Goal: Task Accomplishment & Management: Complete application form

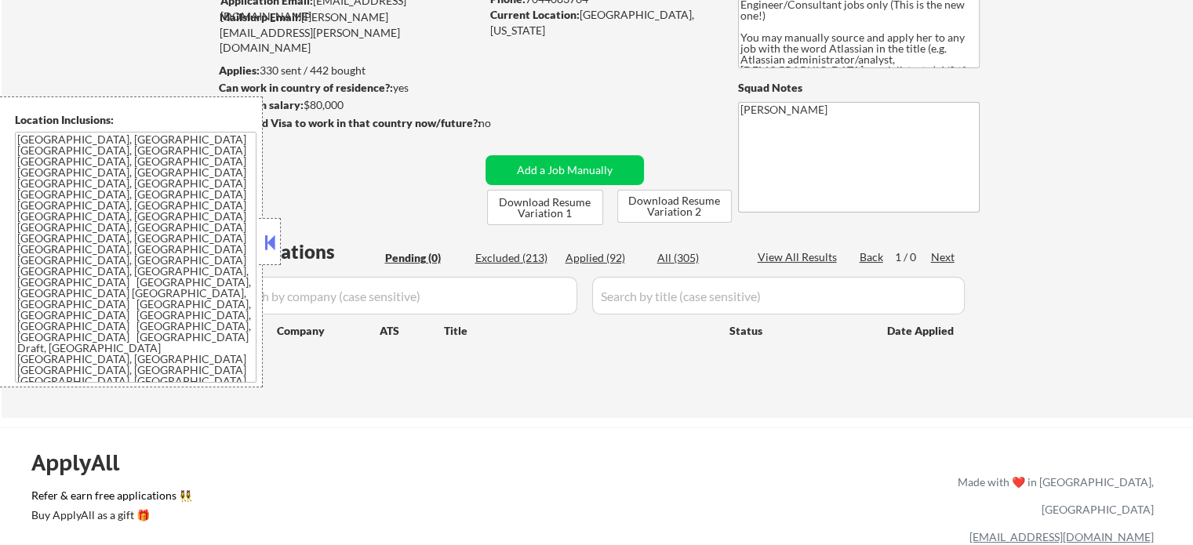
scroll to position [157, 0]
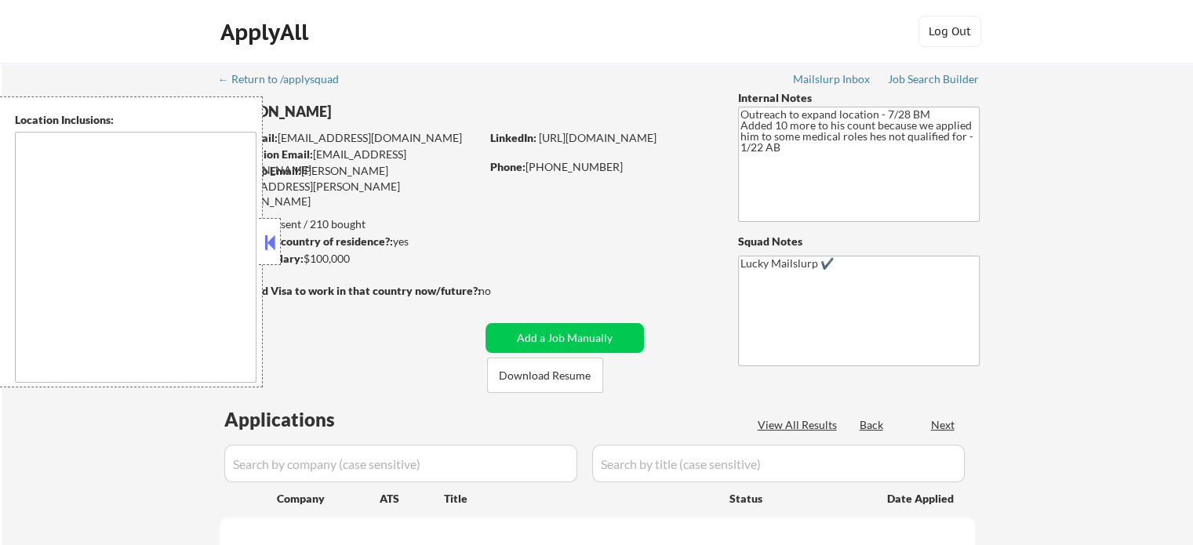
type textarea "[GEOGRAPHIC_DATA], [GEOGRAPHIC_DATA] [GEOGRAPHIC_DATA], [GEOGRAPHIC_DATA] [GEOG…"
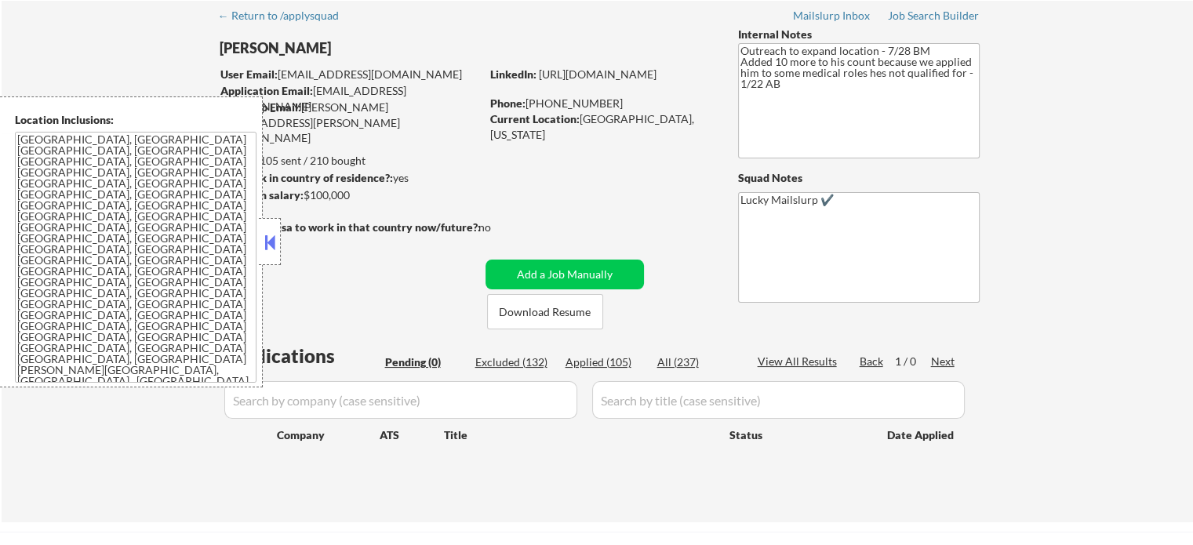
scroll to position [157, 0]
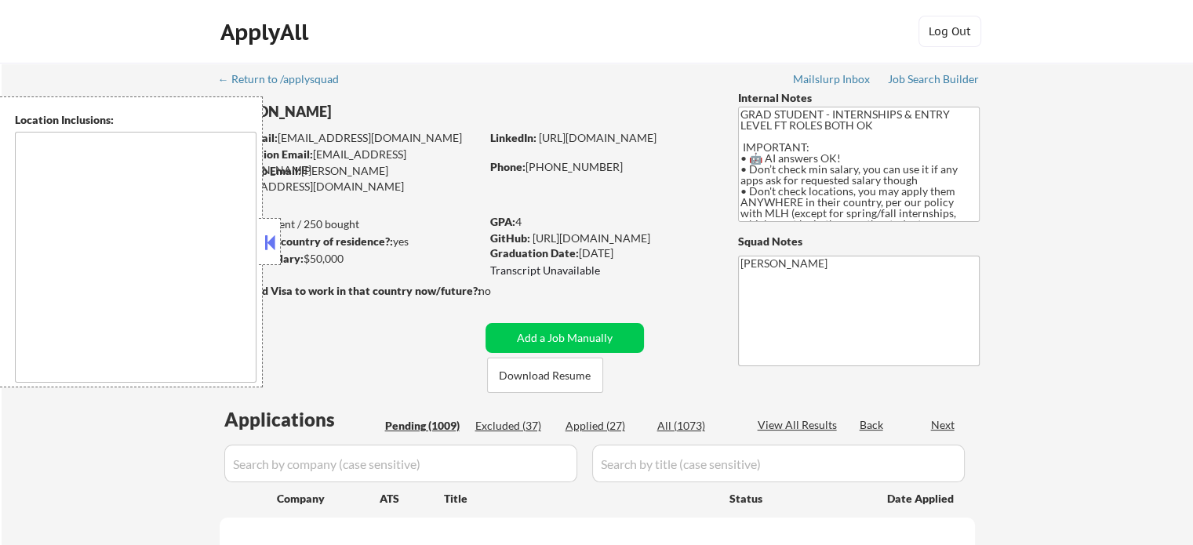
type textarea "country:[GEOGRAPHIC_DATA]"
select select ""pending""
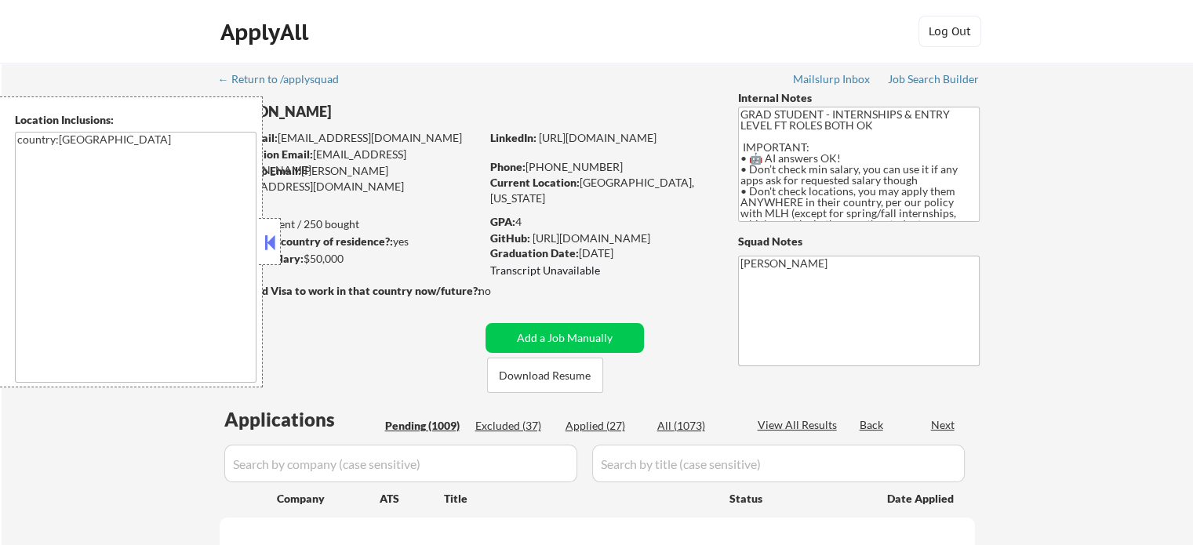
select select ""pending""
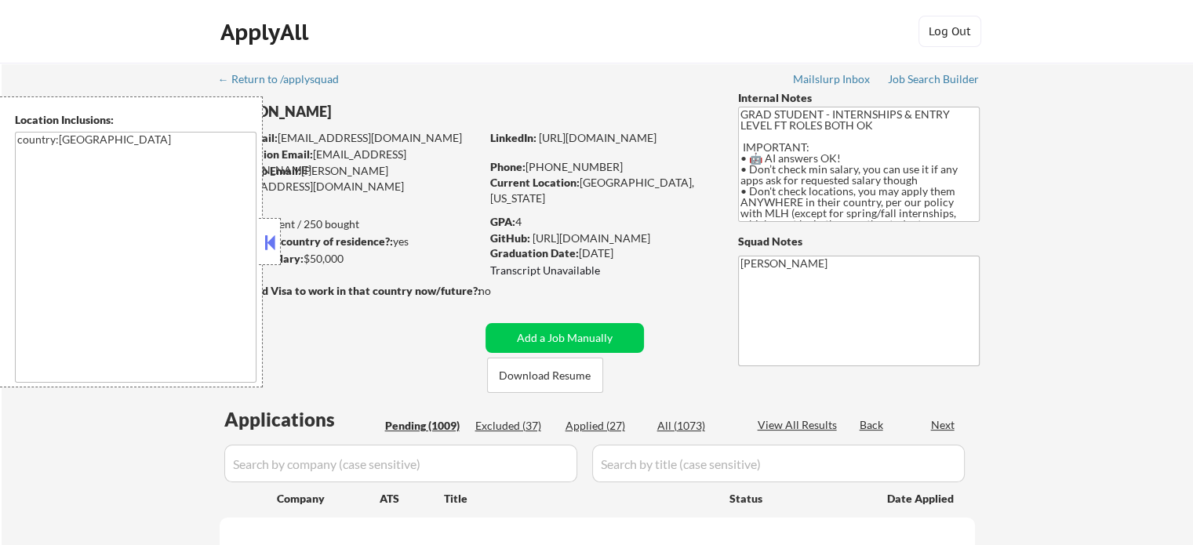
select select ""pending""
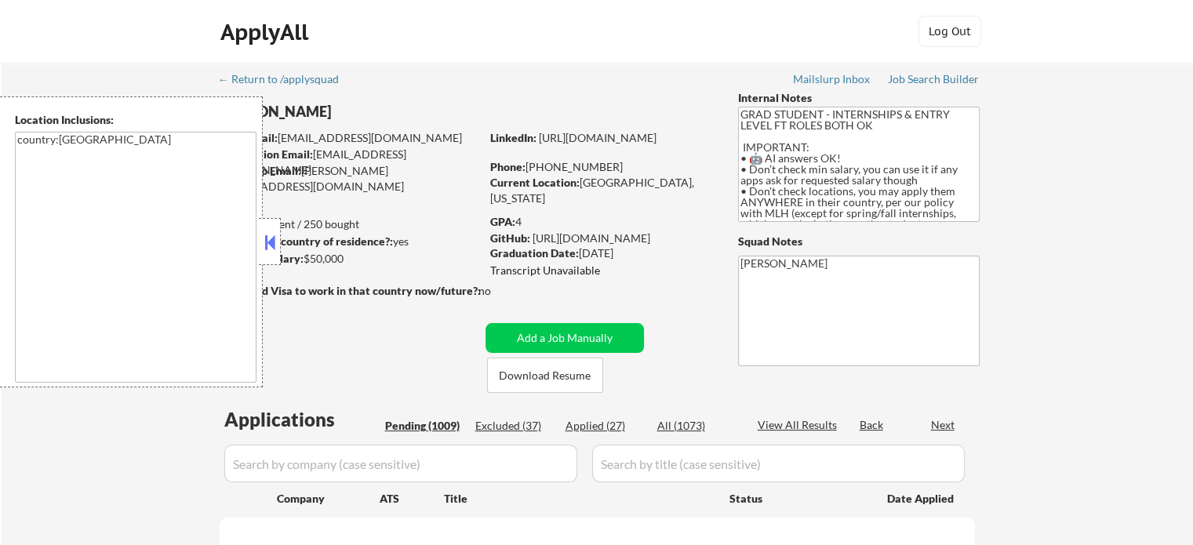
select select ""pending""
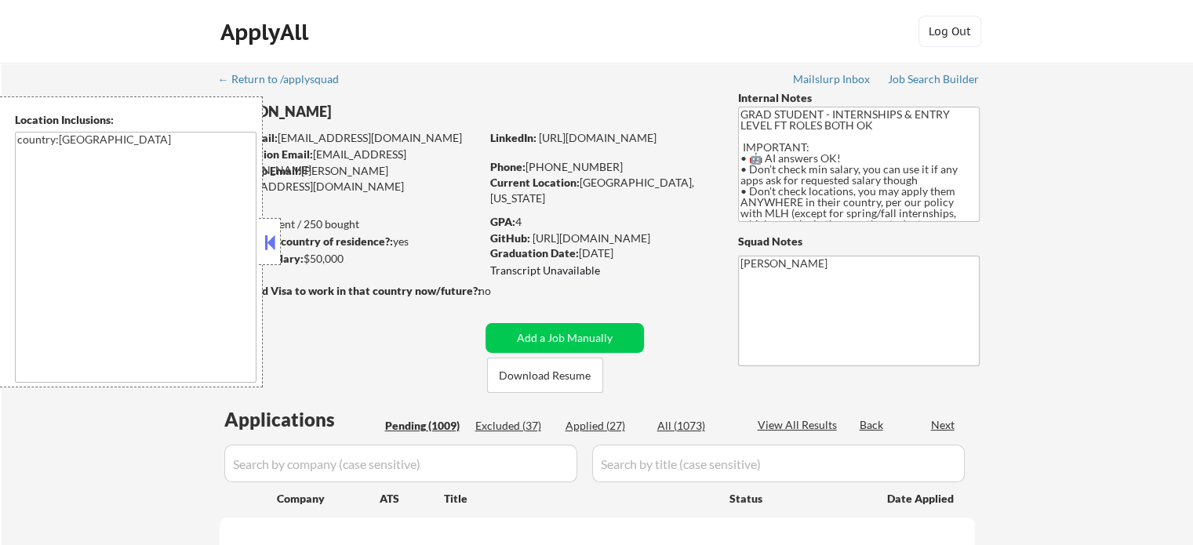
select select ""pending""
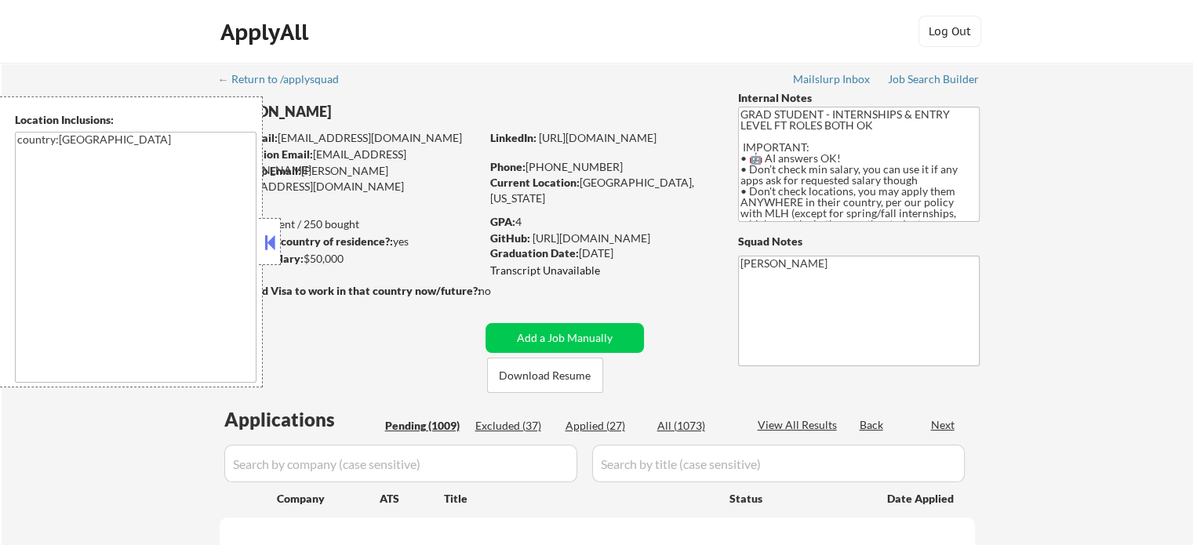
select select ""pending""
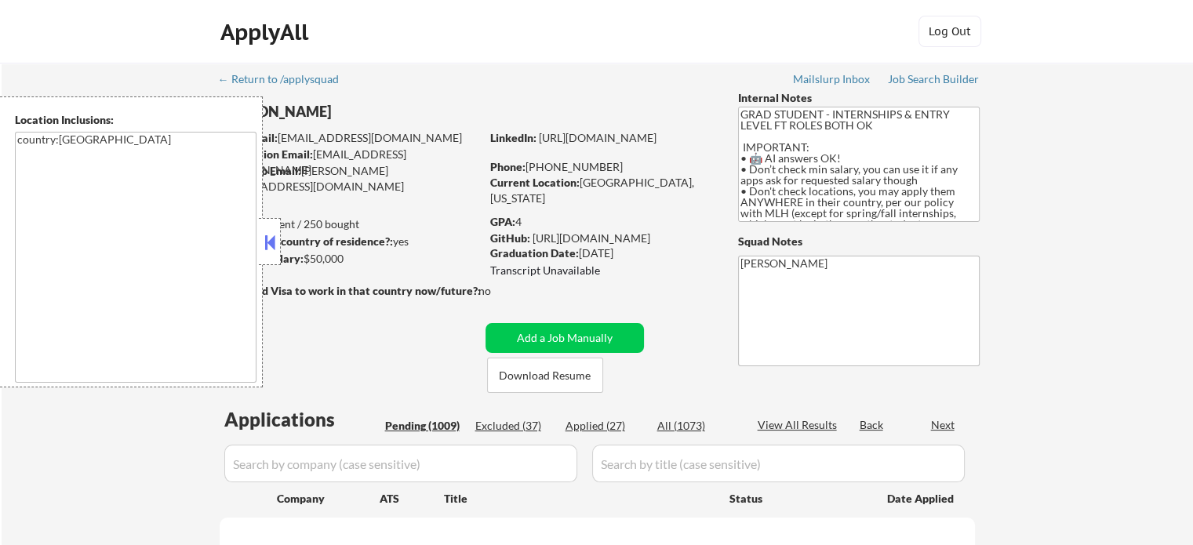
select select ""pending""
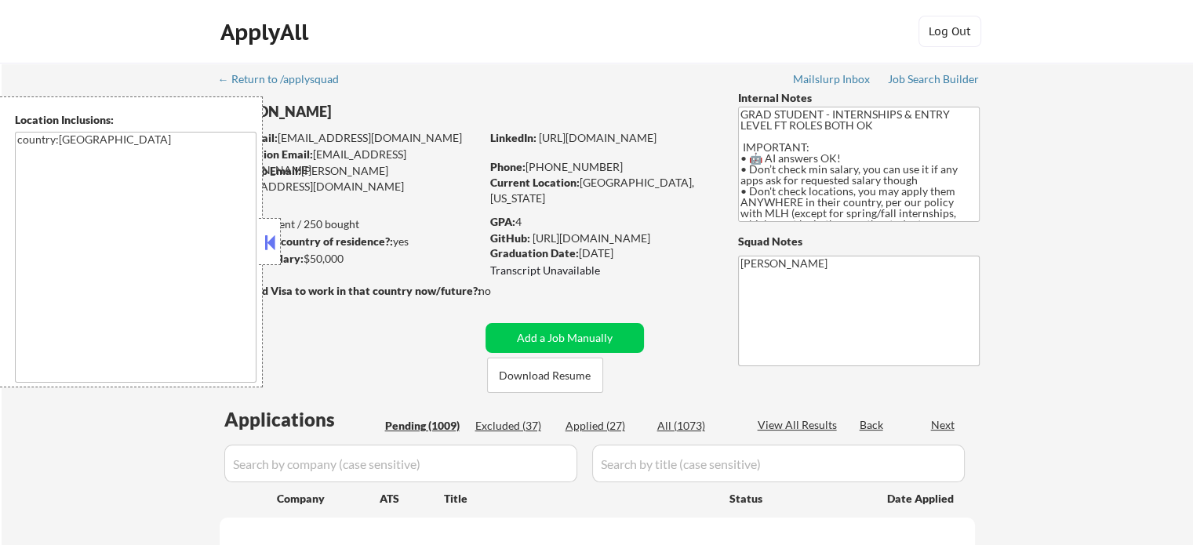
select select ""pending""
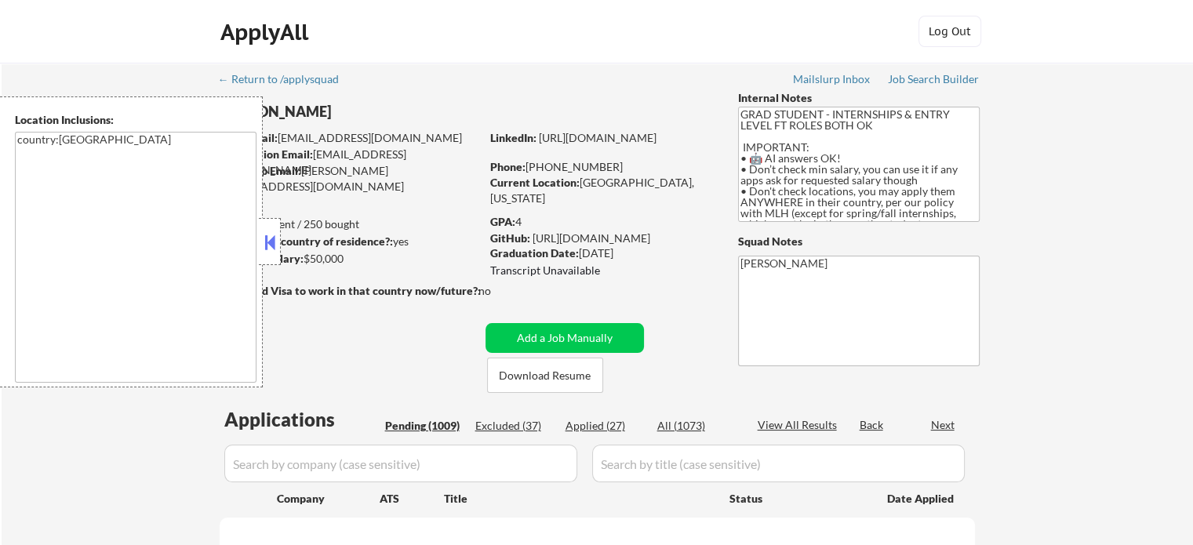
select select ""pending""
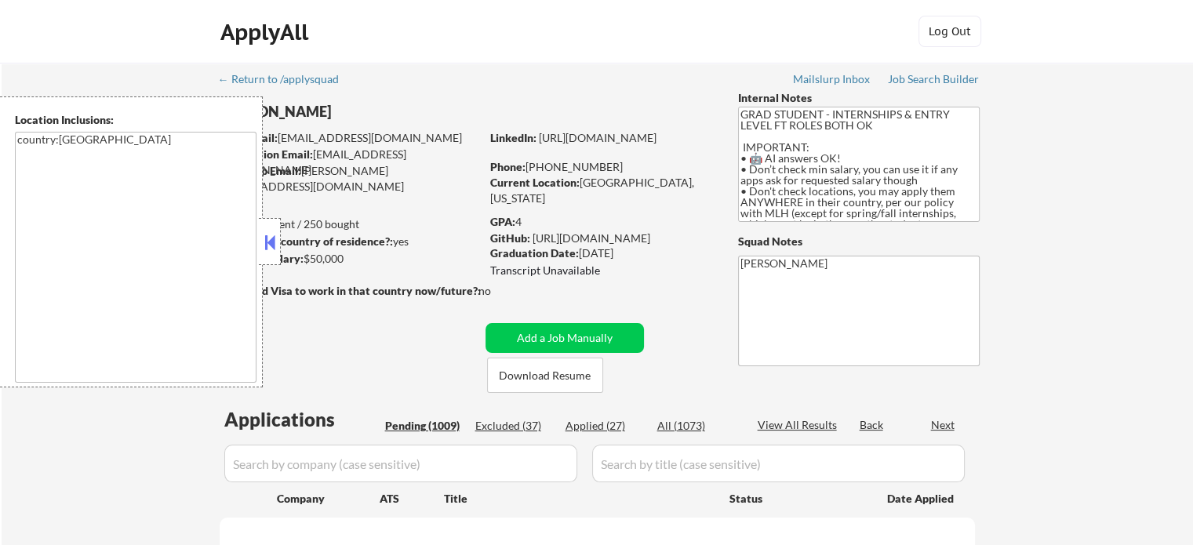
select select ""pending""
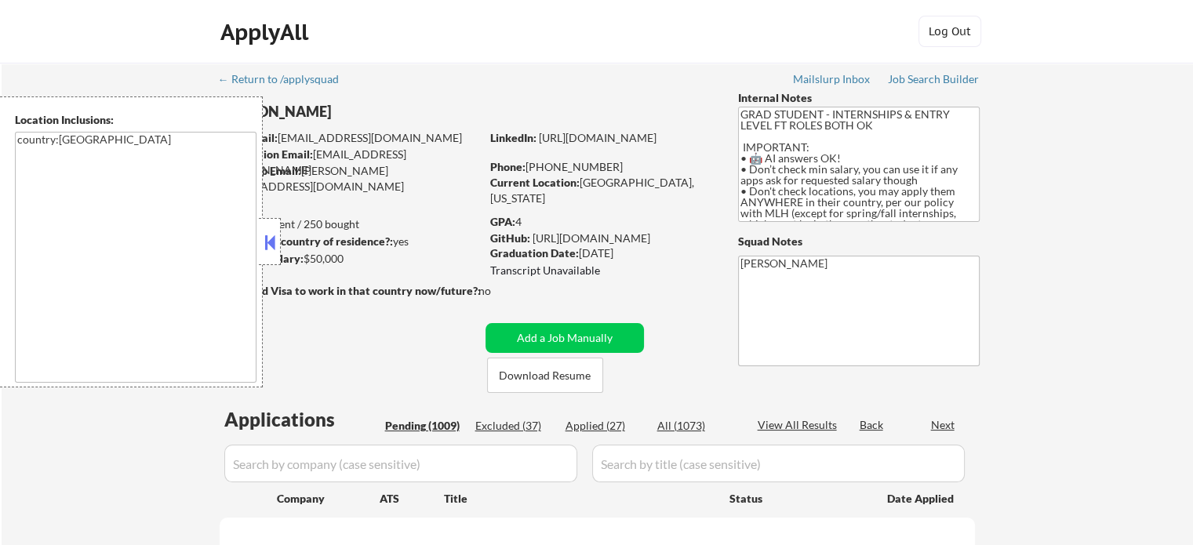
select select ""pending""
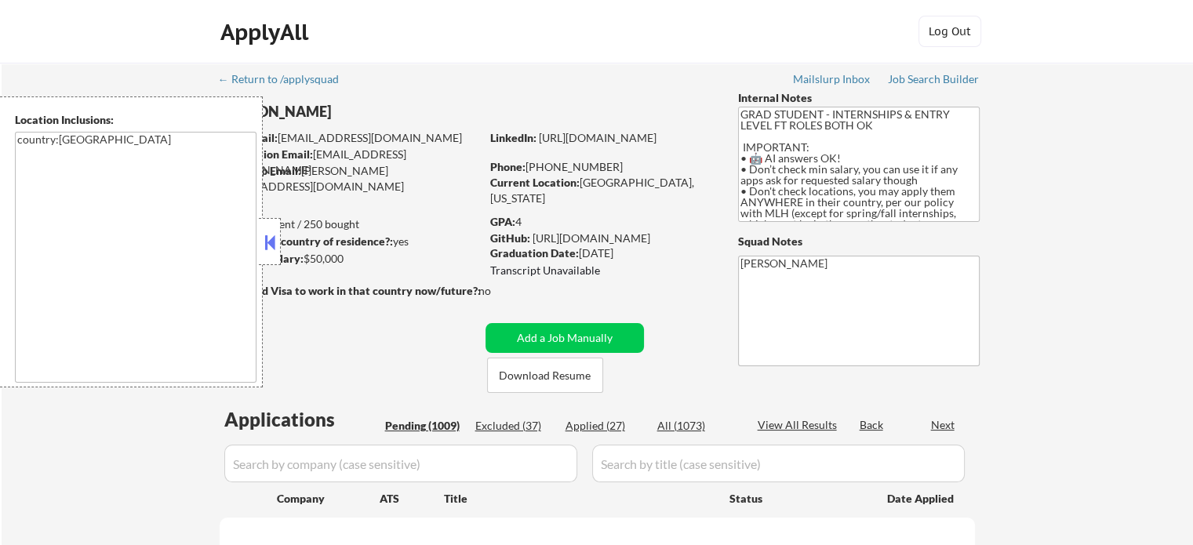
select select ""pending""
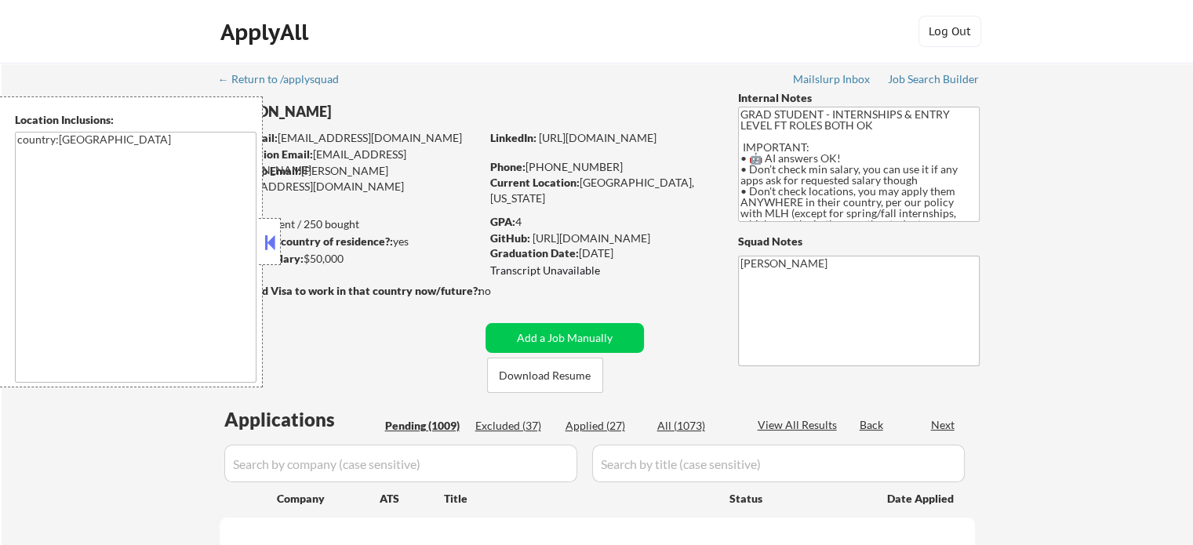
select select ""pending""
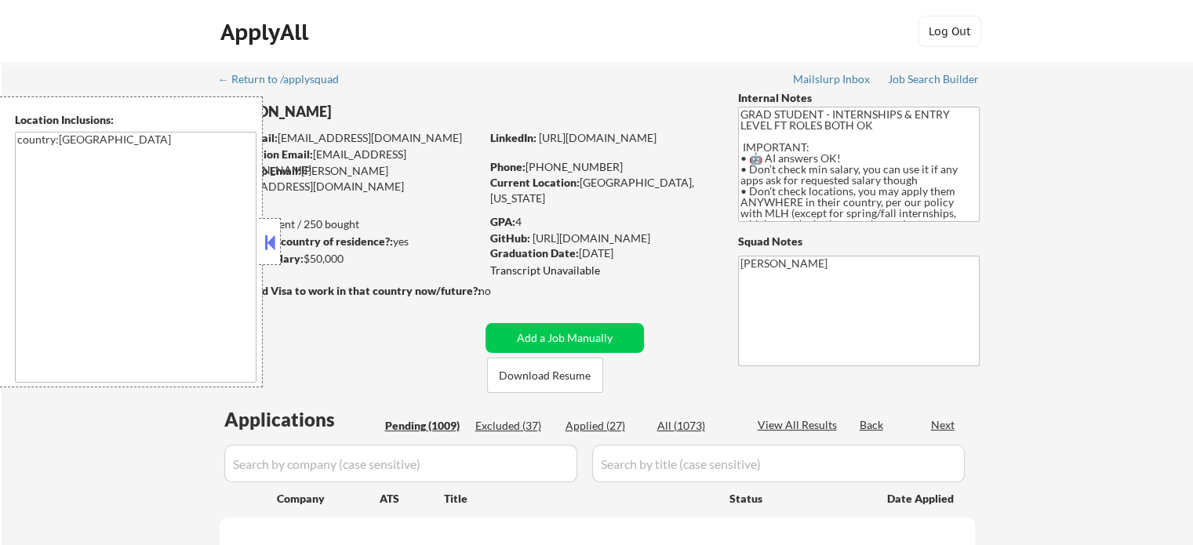
select select ""pending""
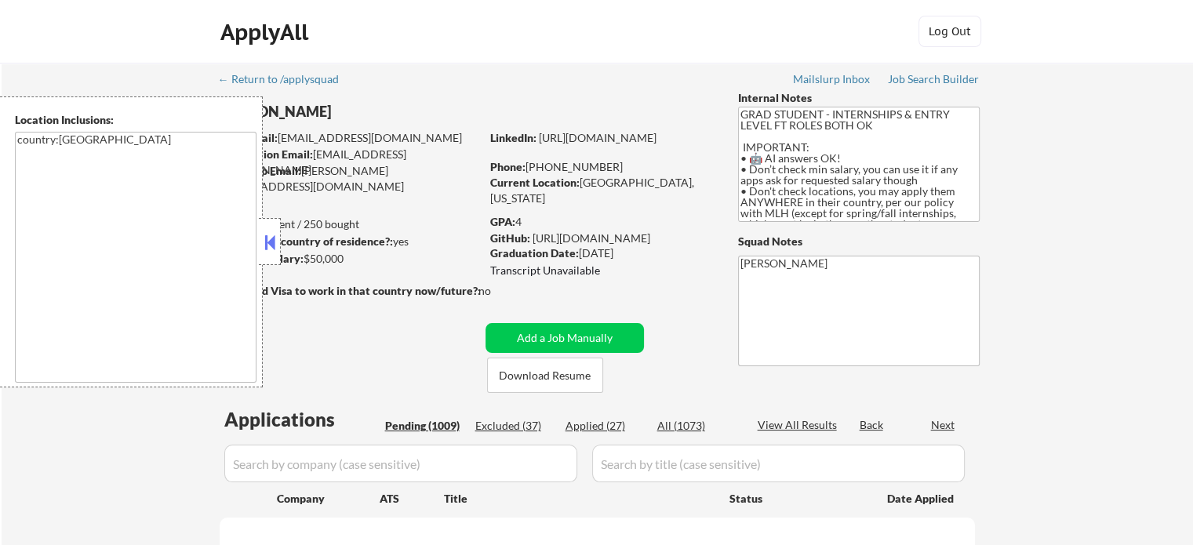
select select ""pending""
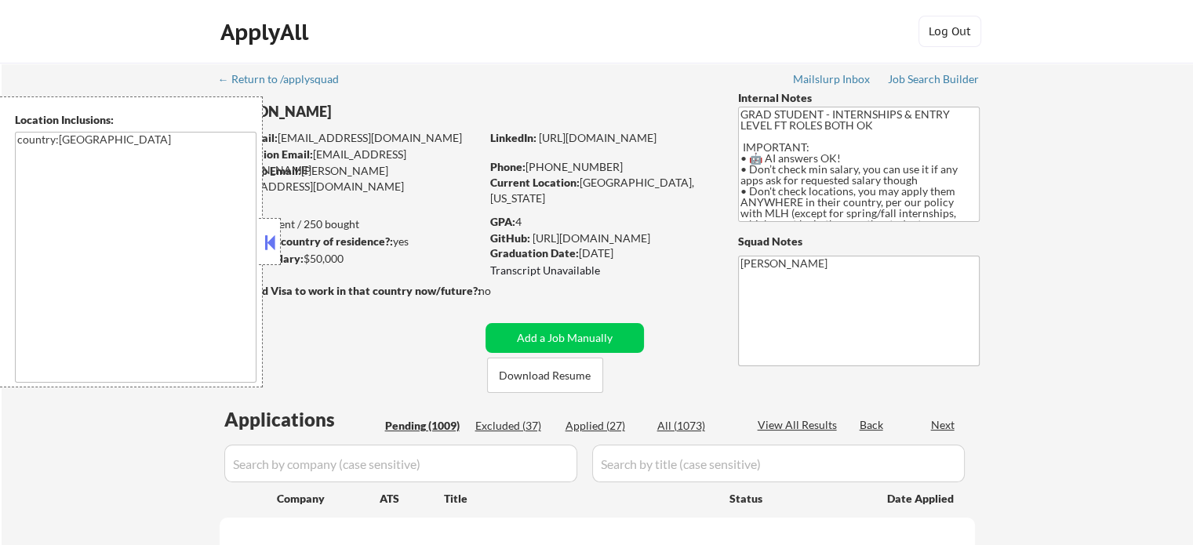
select select ""pending""
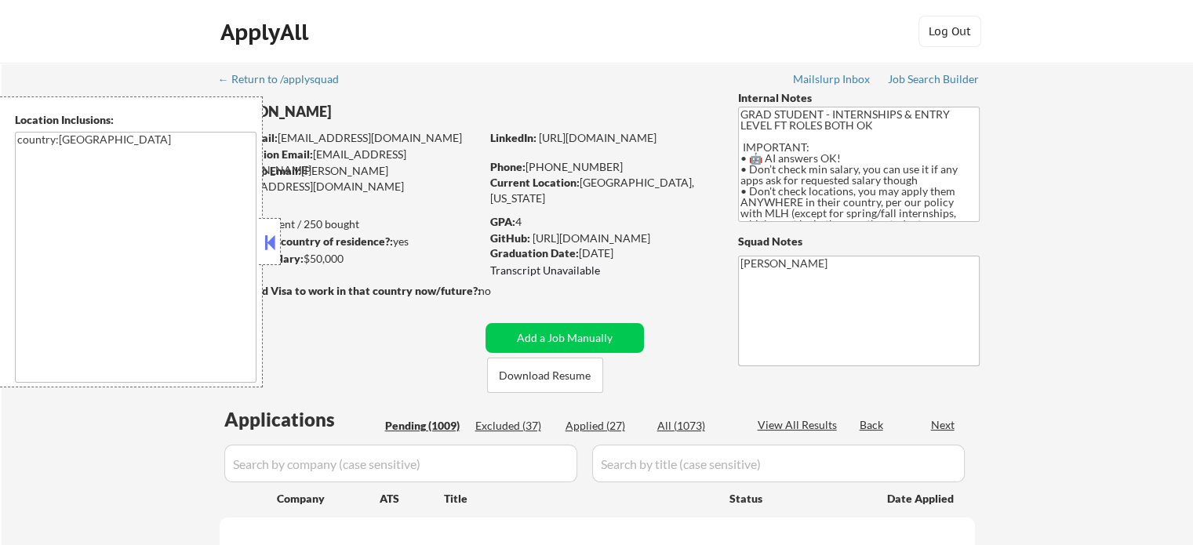
select select ""pending""
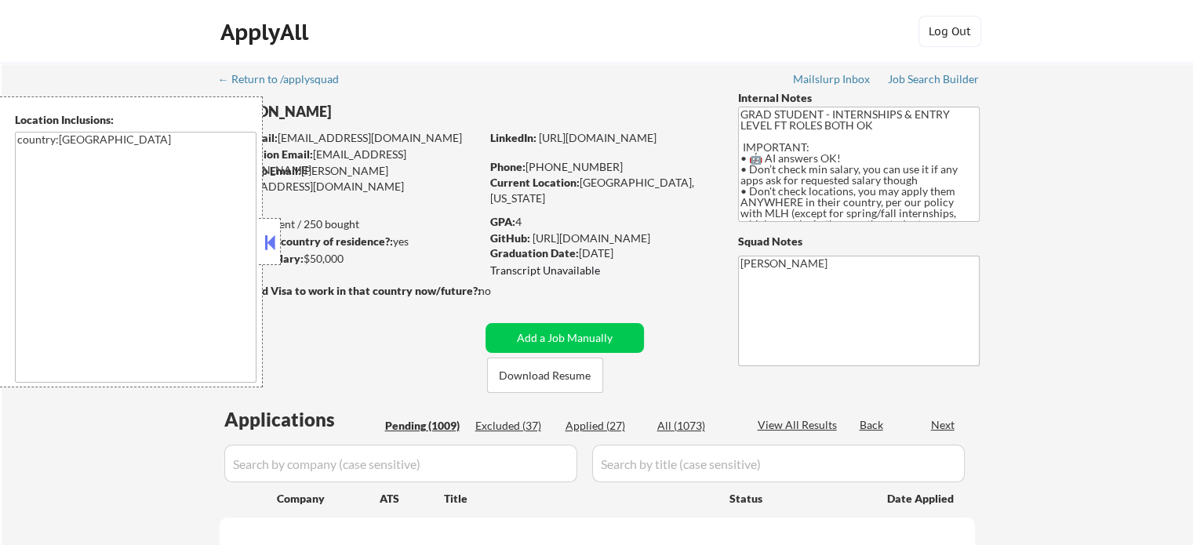
select select ""pending""
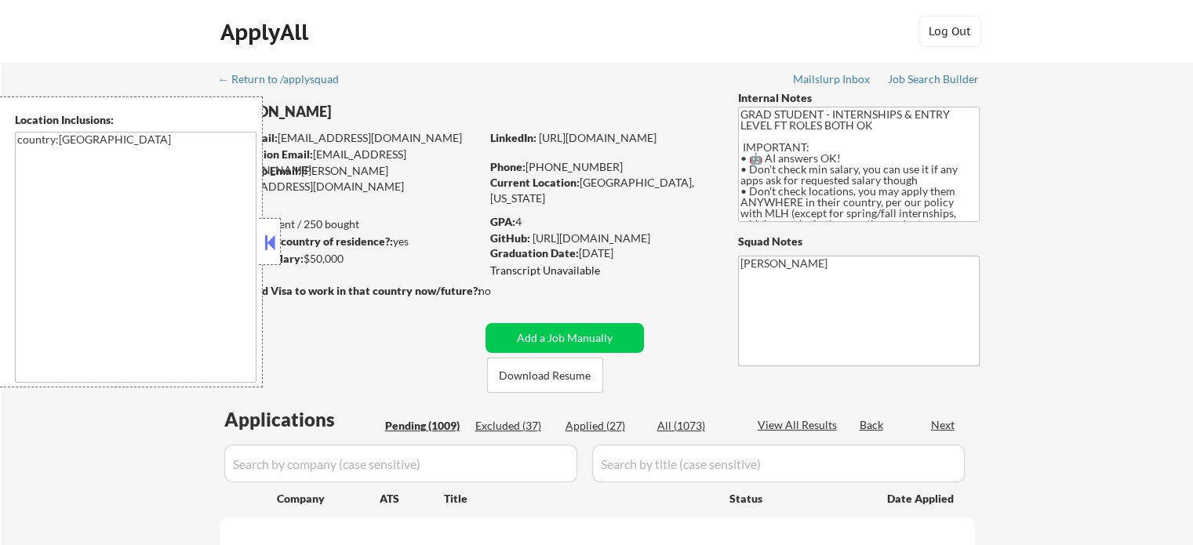
select select ""pending""
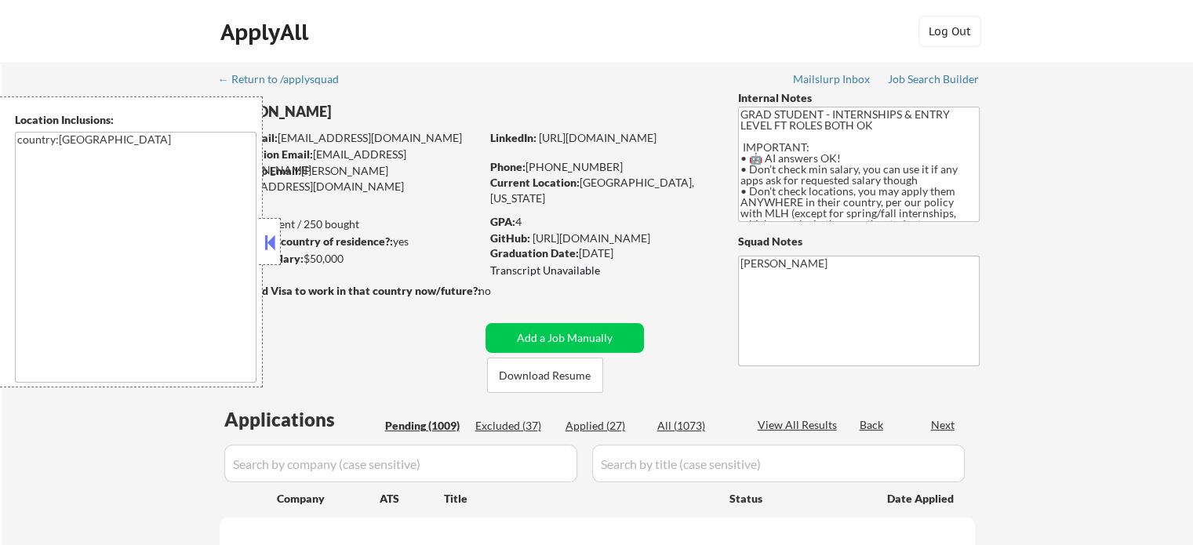
select select ""pending""
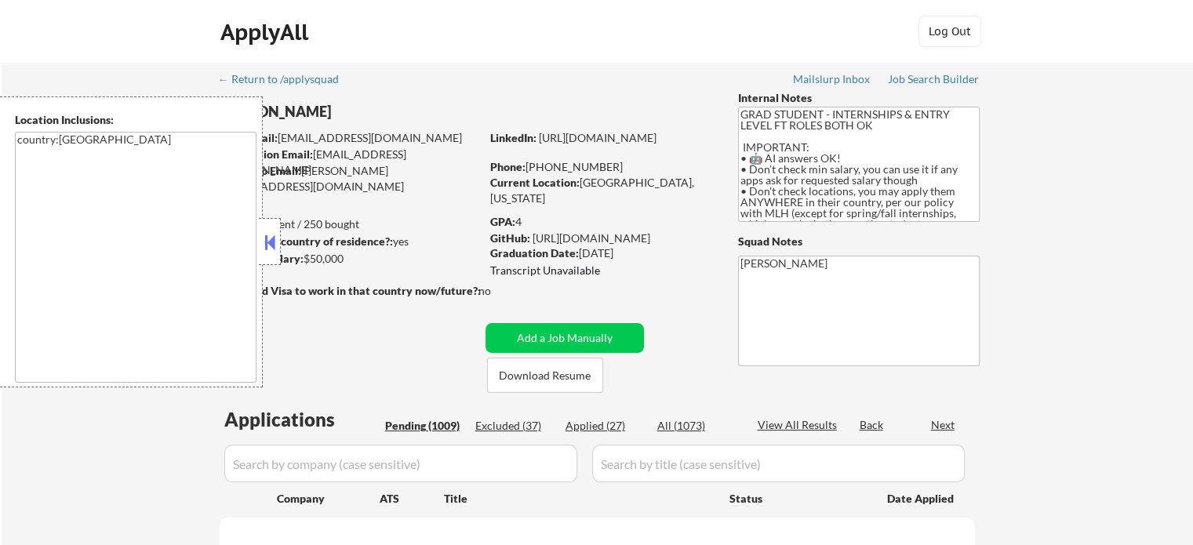
select select ""pending""
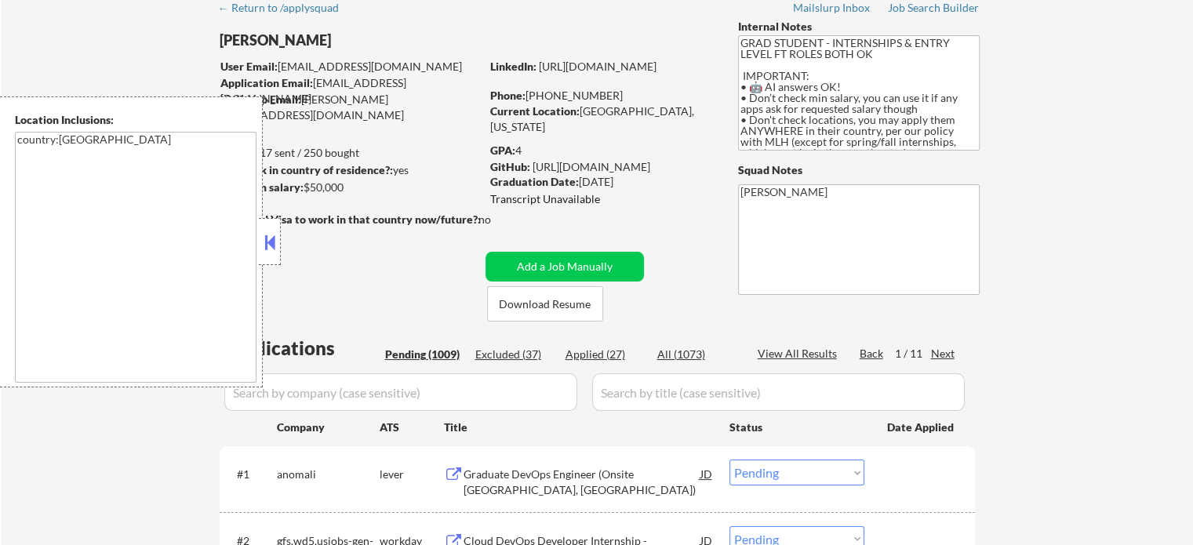
scroll to position [157, 0]
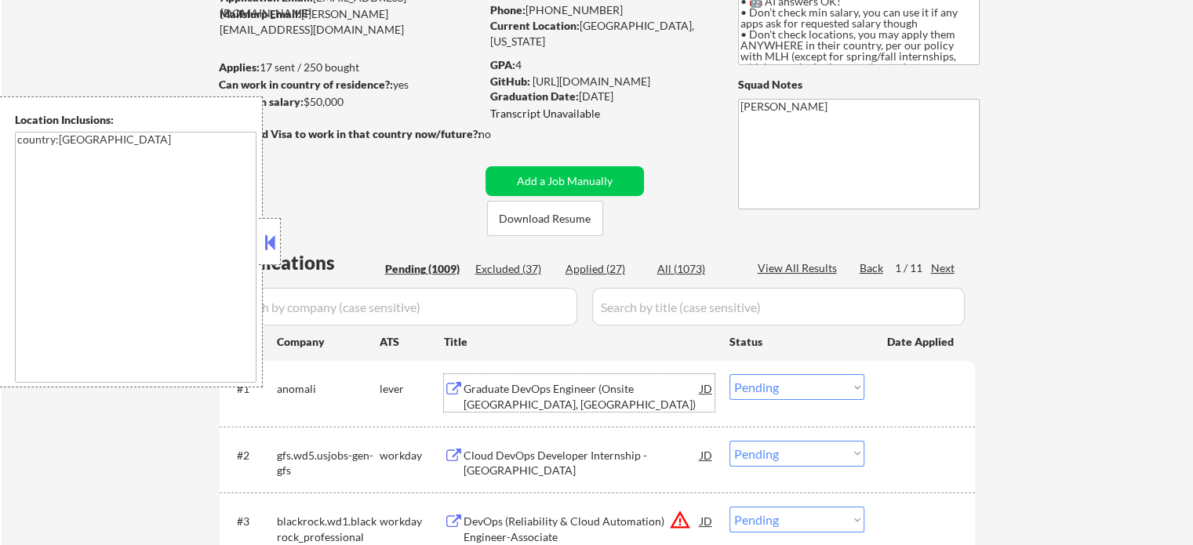
click at [516, 391] on div "Graduate DevOps Engineer (Onsite Redwood City, CA)" at bounding box center [582, 396] width 237 height 31
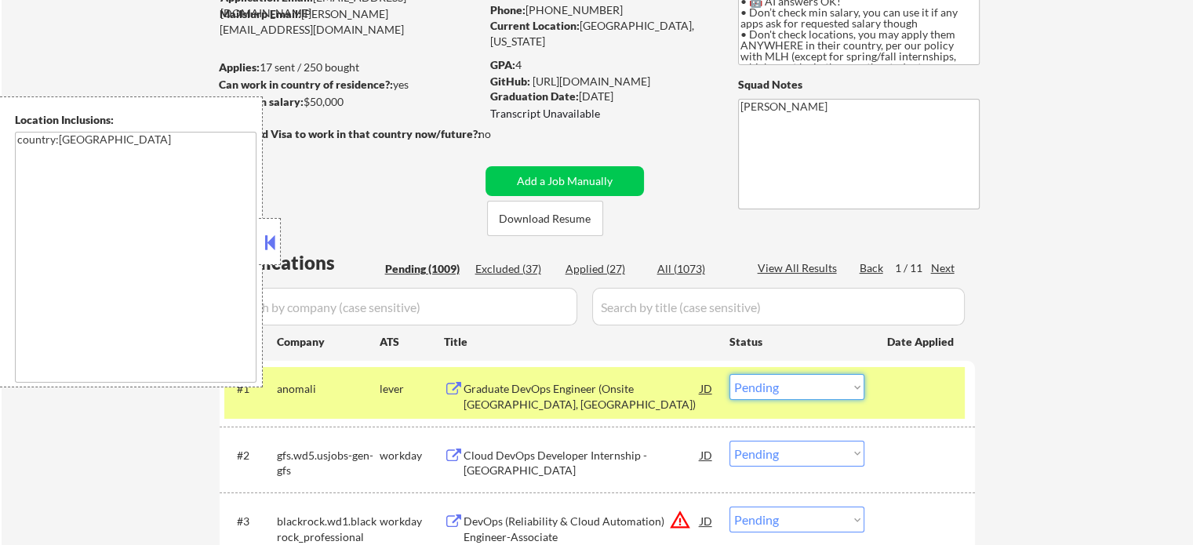
click at [777, 379] on select "Choose an option... Pending Applied Excluded (Questions) Excluded (Expired) Exc…" at bounding box center [797, 387] width 135 height 26
click at [730, 374] on select "Choose an option... Pending Applied Excluded (Questions) Excluded (Expired) Exc…" at bounding box center [797, 387] width 135 height 26
drag, startPoint x: 888, startPoint y: 393, endPoint x: 842, endPoint y: 398, distance: 46.5
click at [889, 393] on div at bounding box center [921, 388] width 69 height 28
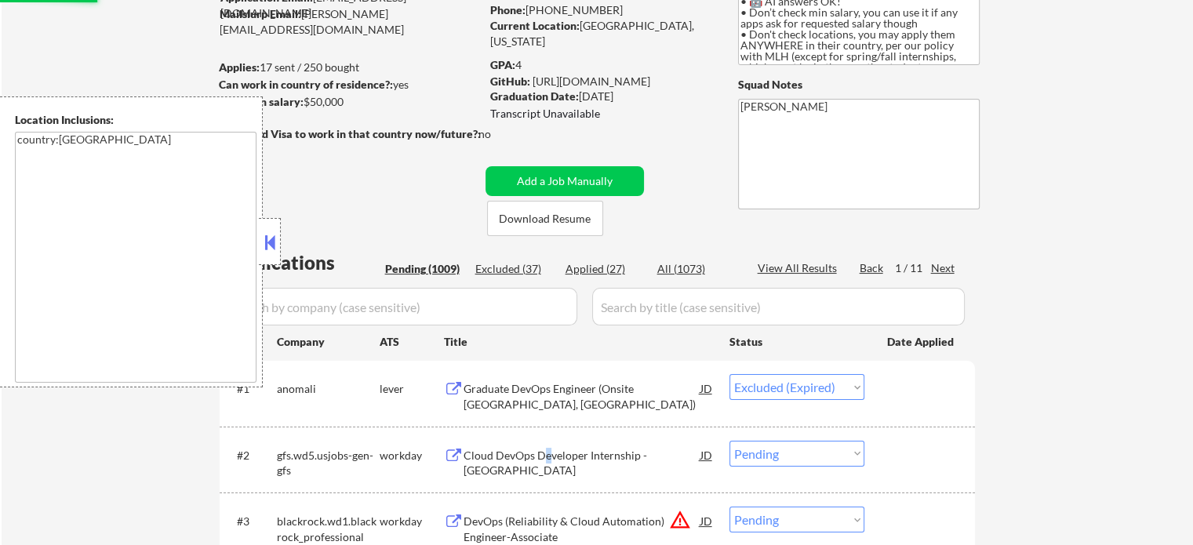
click at [546, 460] on div "Cloud DevOps Developer Internship - Atlanta" at bounding box center [582, 463] width 237 height 31
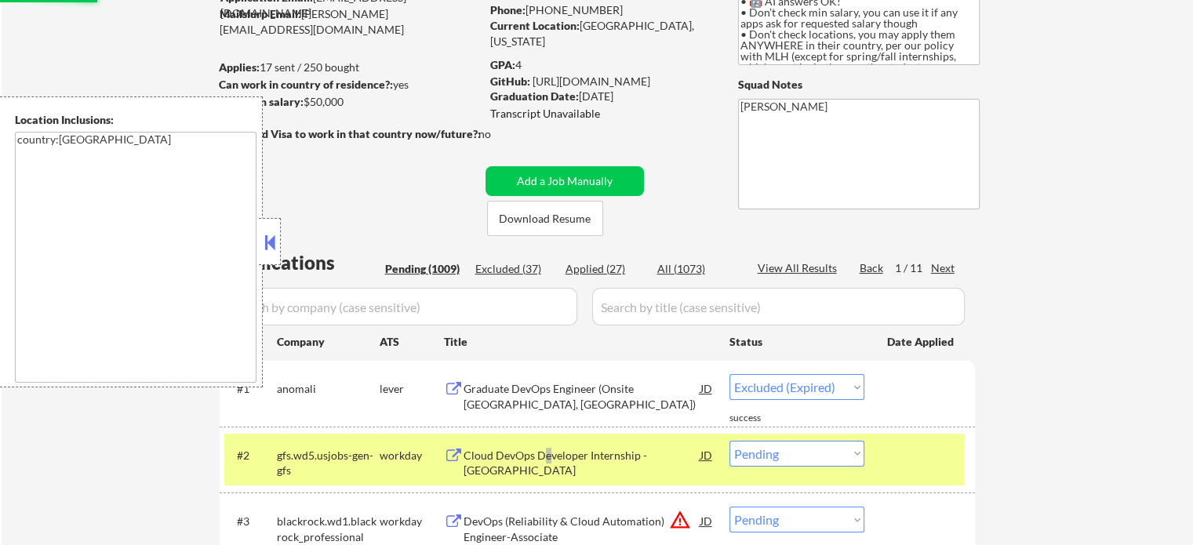
select select ""pending""
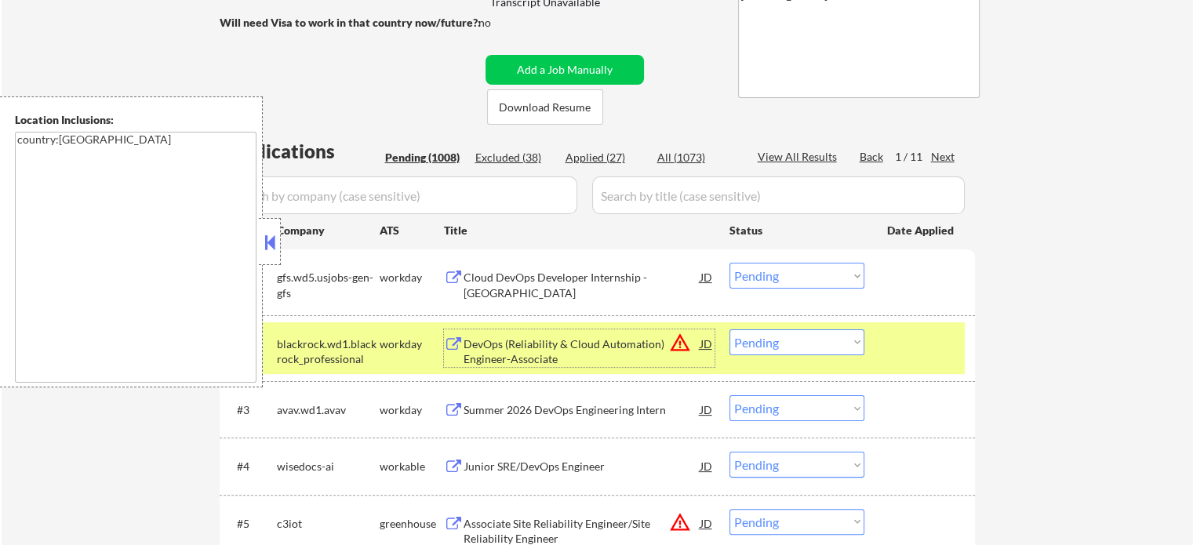
scroll to position [314, 0]
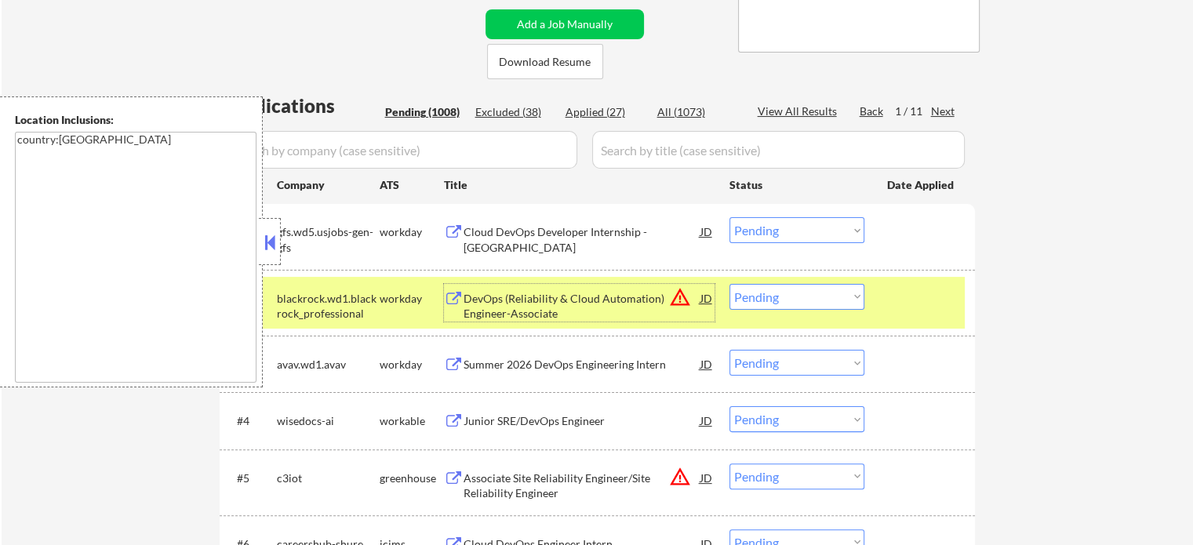
click at [867, 309] on div "#2 blackrock.wd1.blackrock_professional workday DevOps (Reliability & Cloud Aut…" at bounding box center [594, 303] width 741 height 52
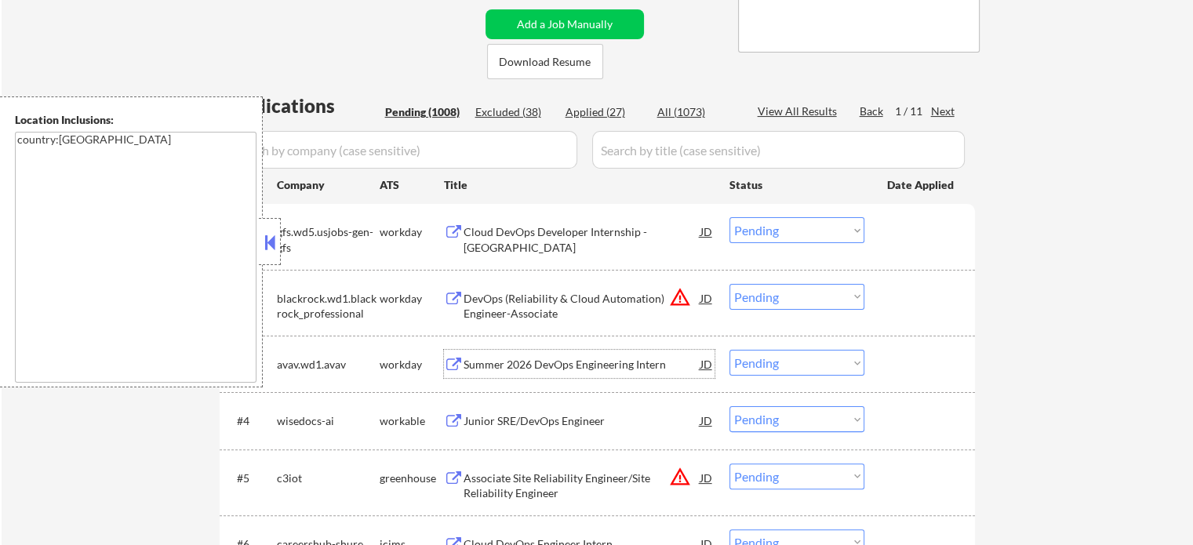
click at [533, 370] on div "Summer 2026 DevOps Engineering Intern" at bounding box center [582, 365] width 237 height 16
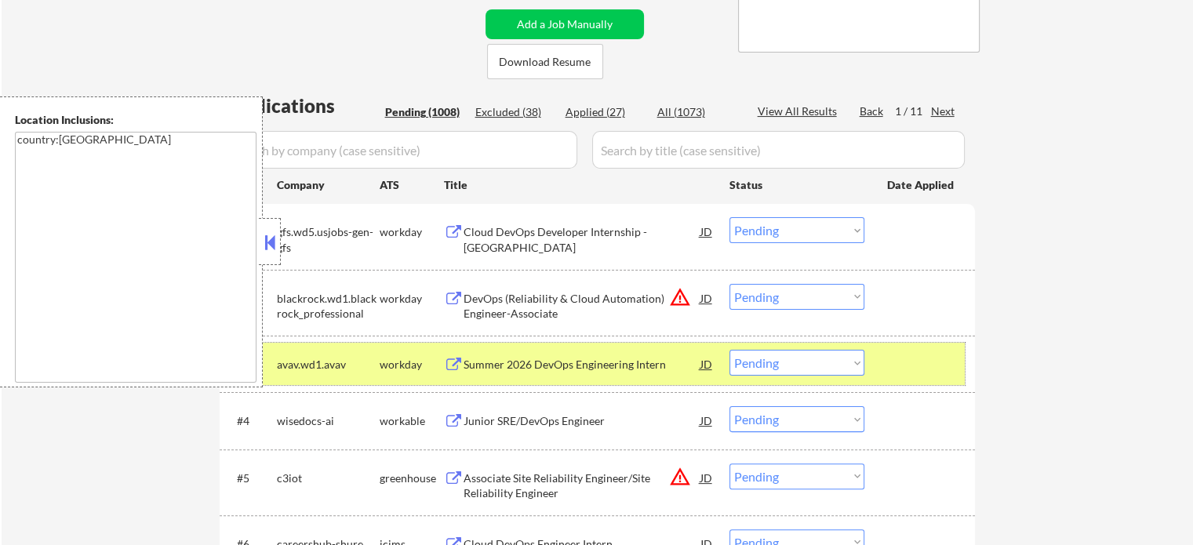
click at [894, 350] on div at bounding box center [921, 364] width 69 height 28
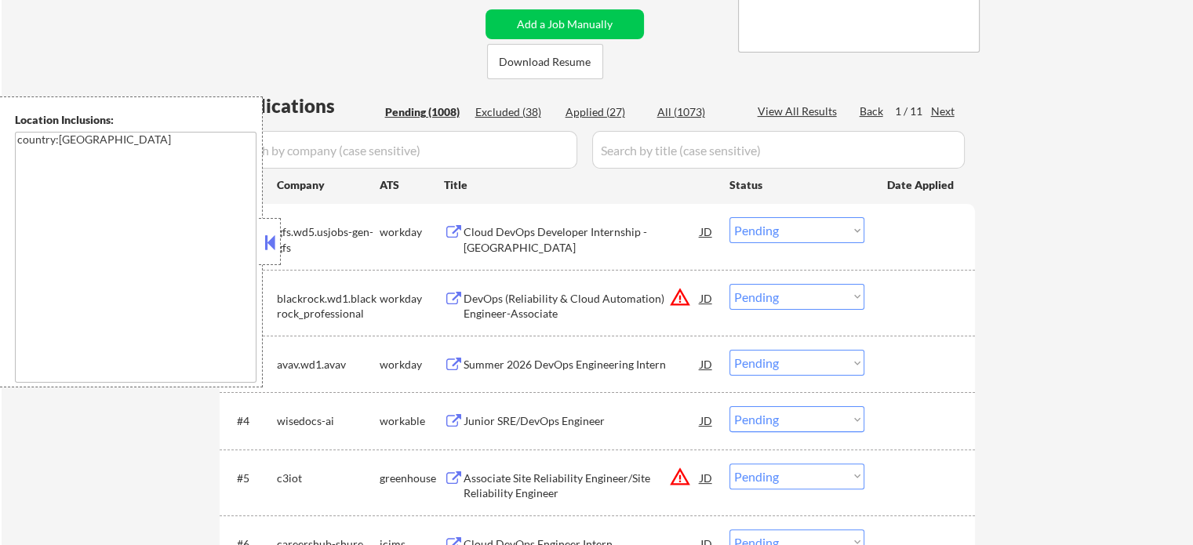
click at [574, 421] on div "Junior SRE/DevOps Engineer" at bounding box center [582, 421] width 237 height 16
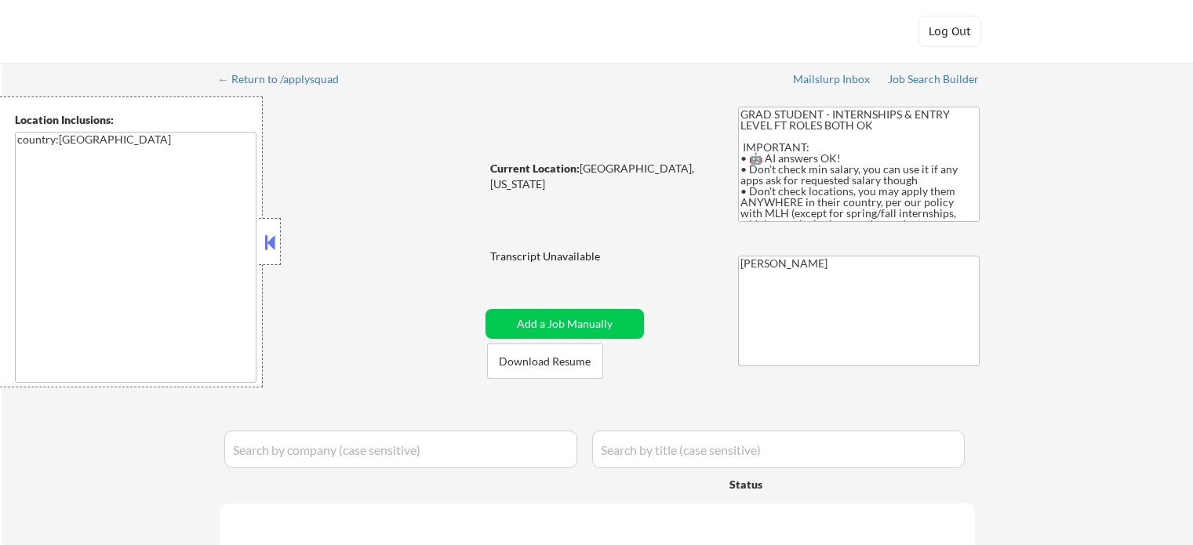
select select ""pending""
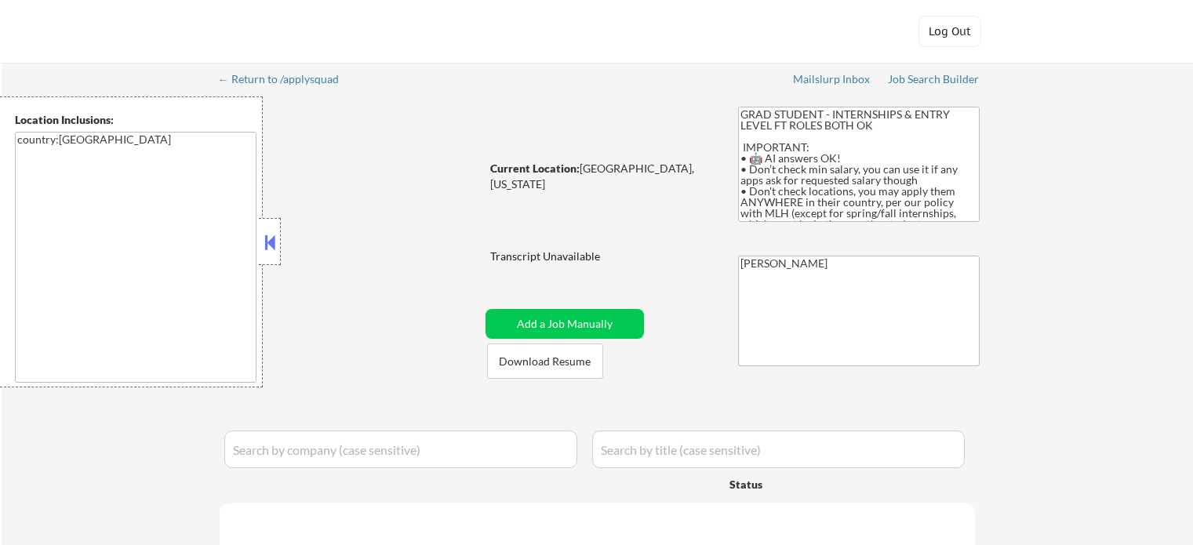
select select ""pending""
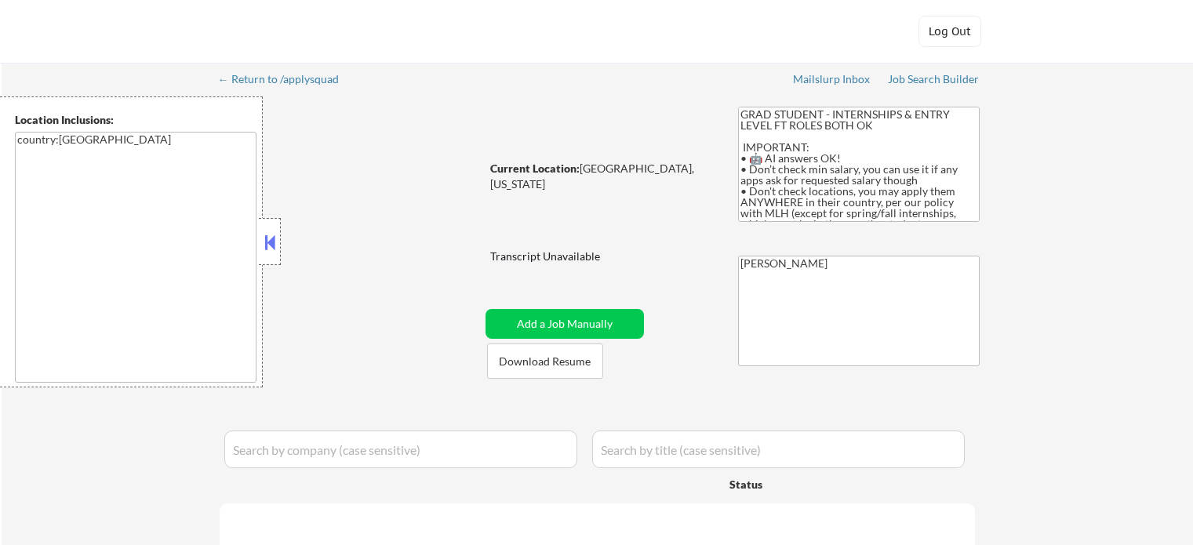
select select ""pending""
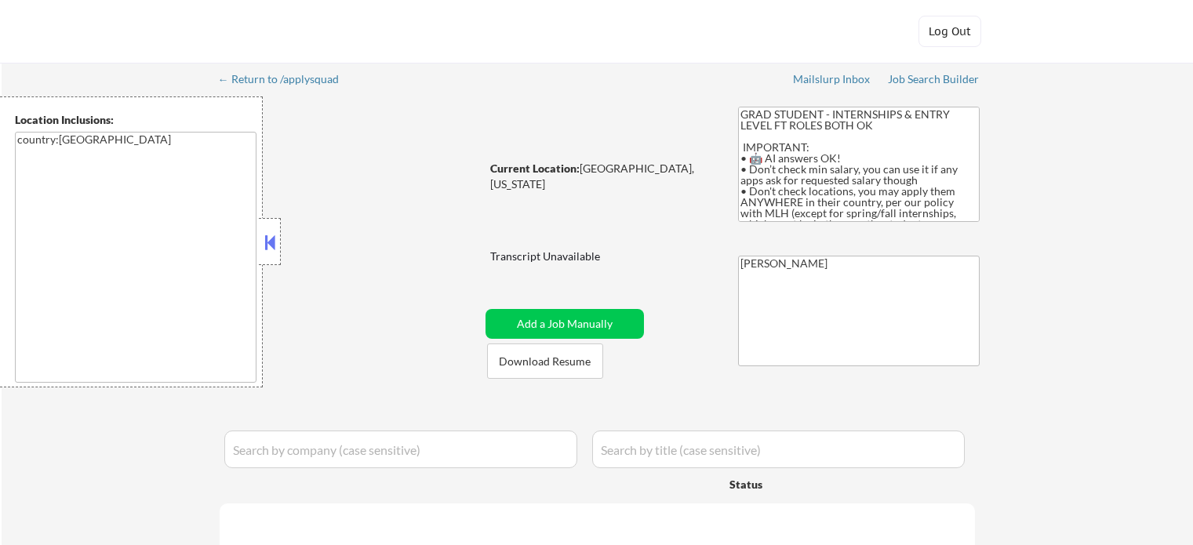
select select ""pending""
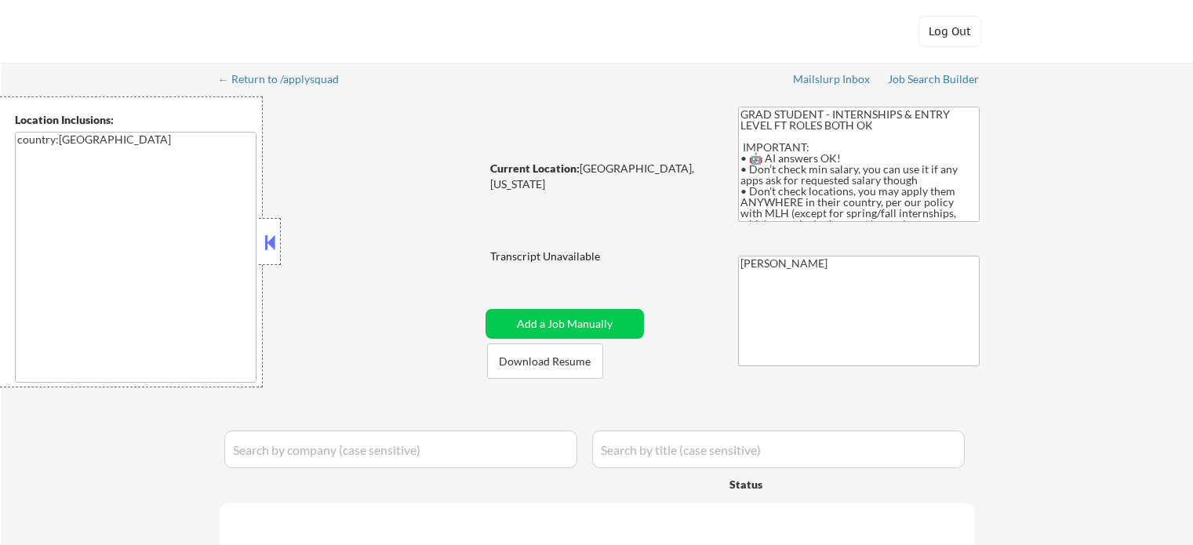
select select ""pending""
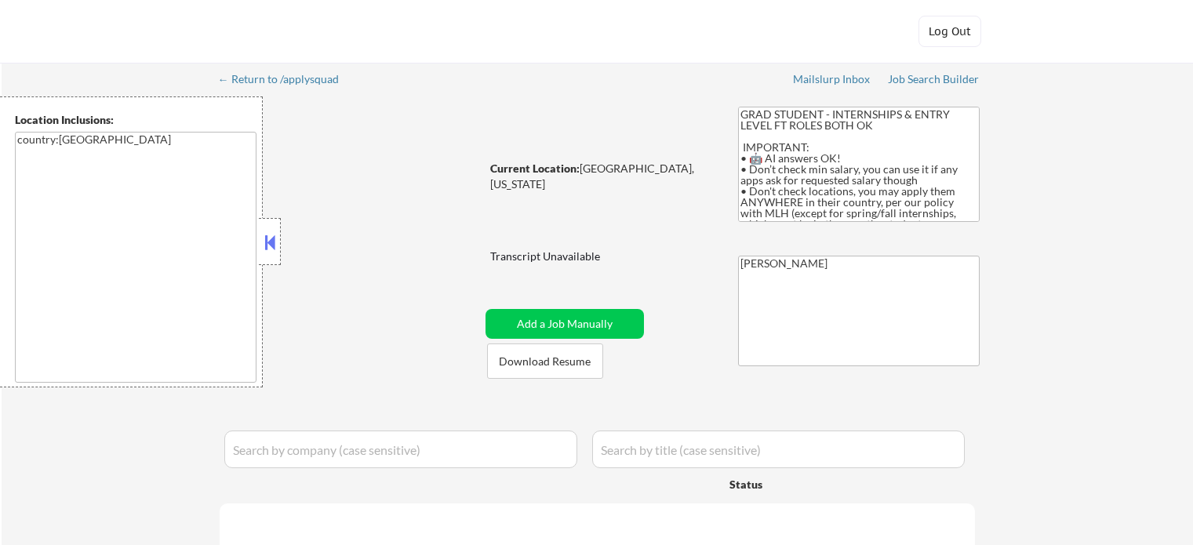
select select ""pending""
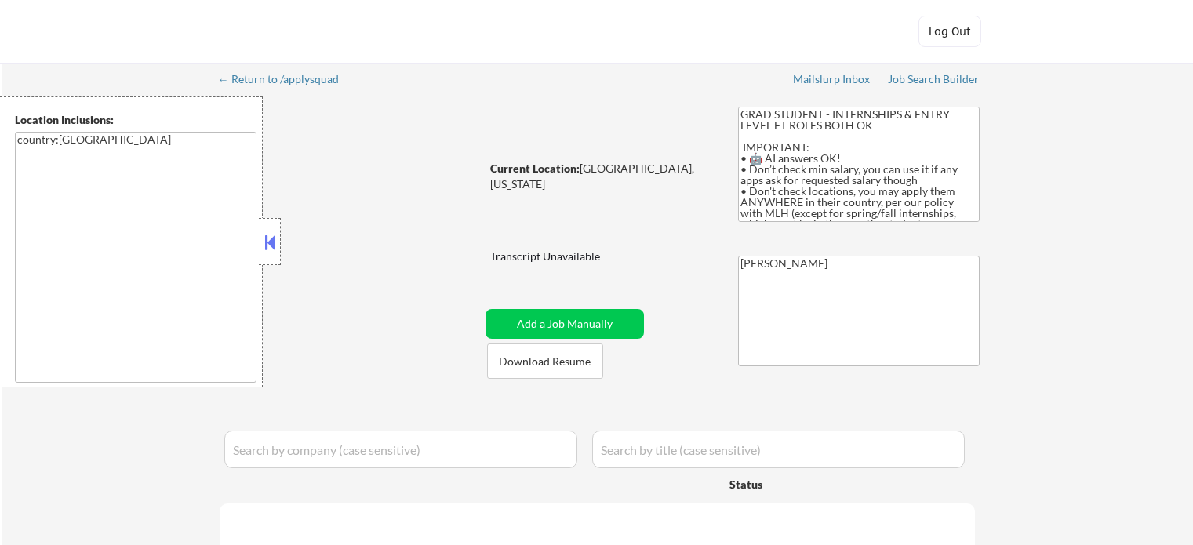
select select ""pending""
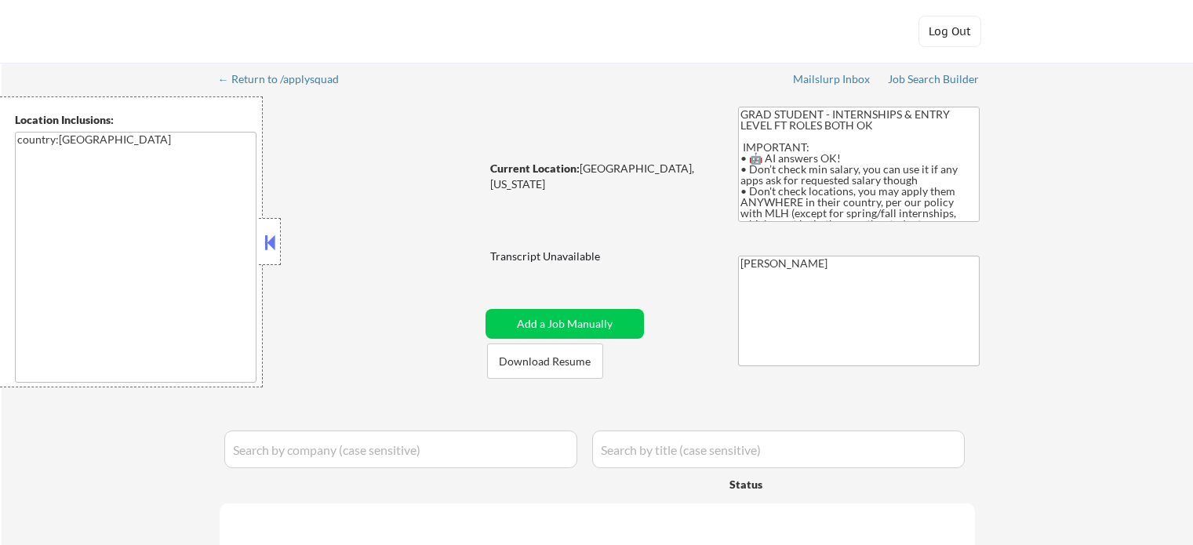
select select ""pending""
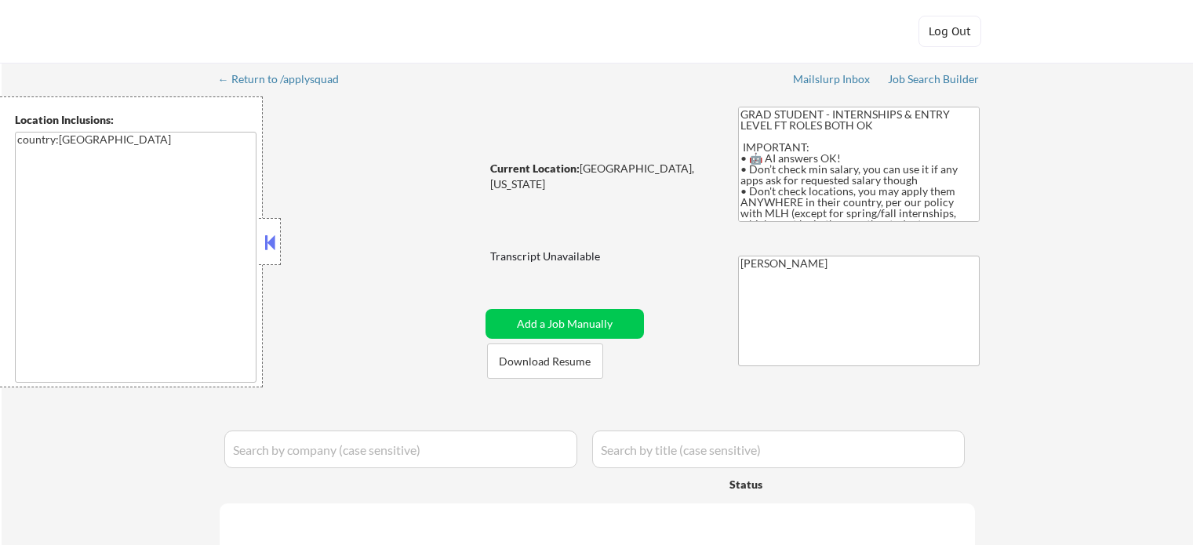
select select ""pending""
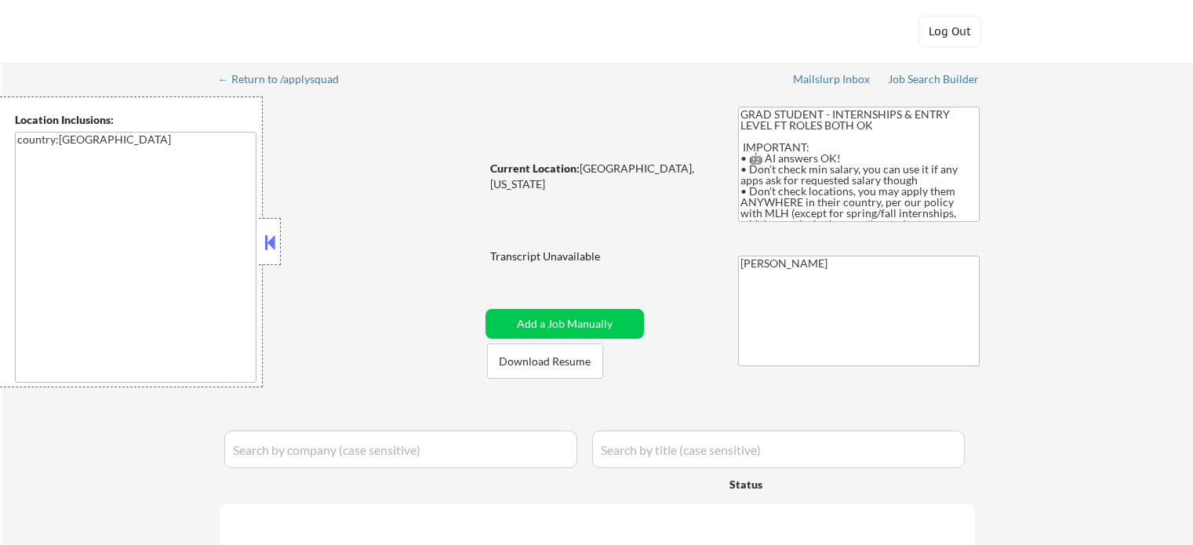
select select ""pending""
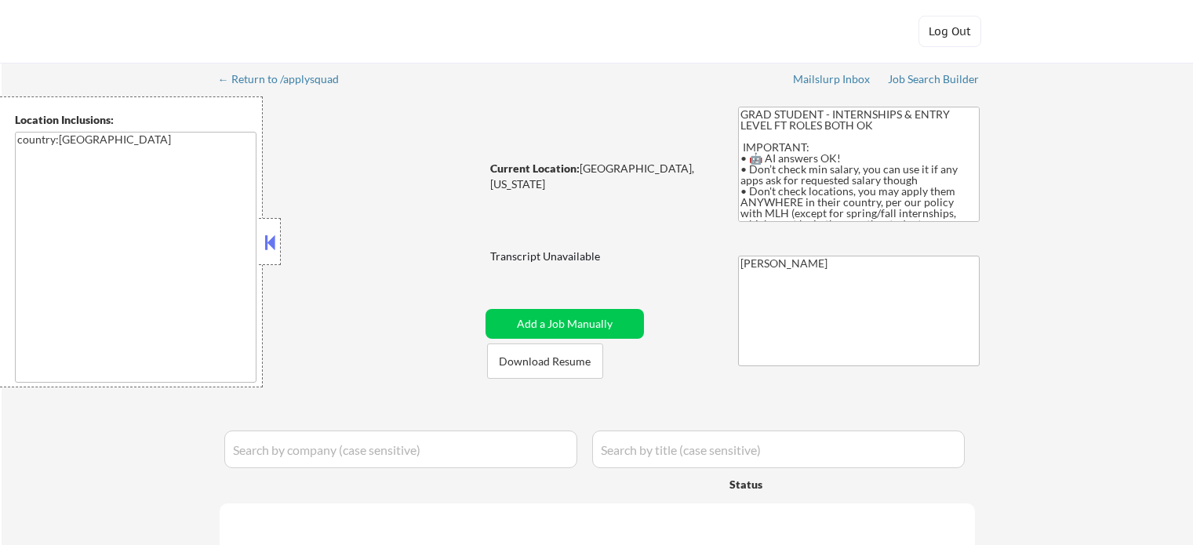
select select ""pending""
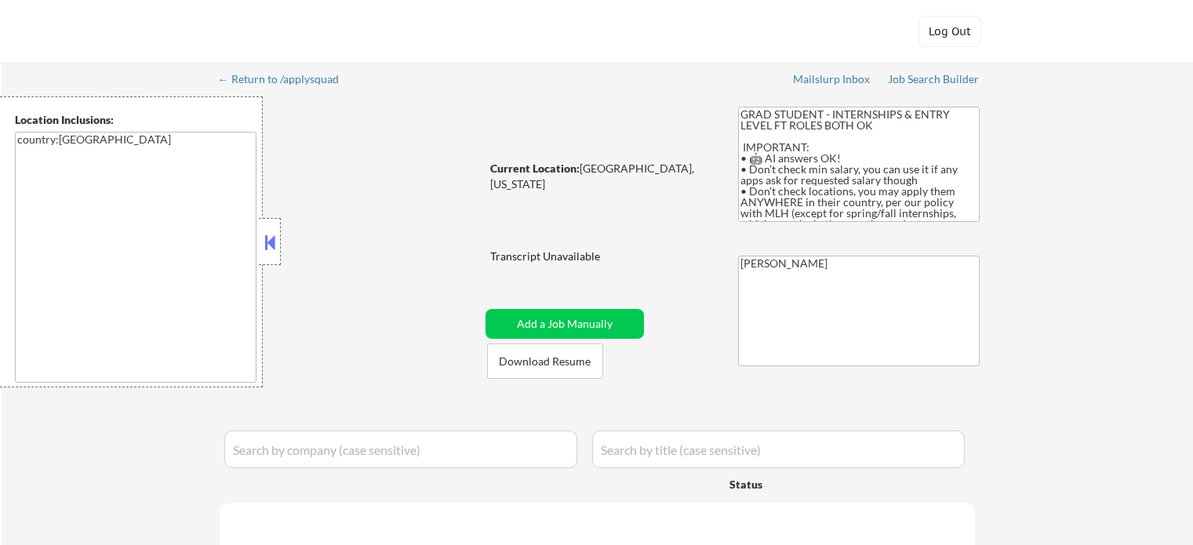
select select ""pending""
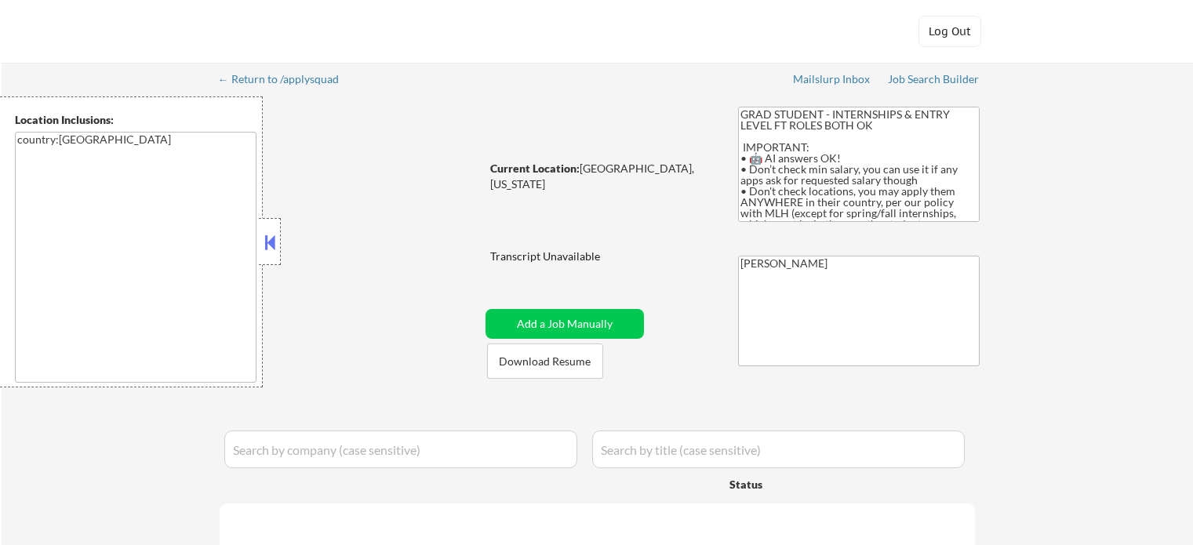
select select ""pending""
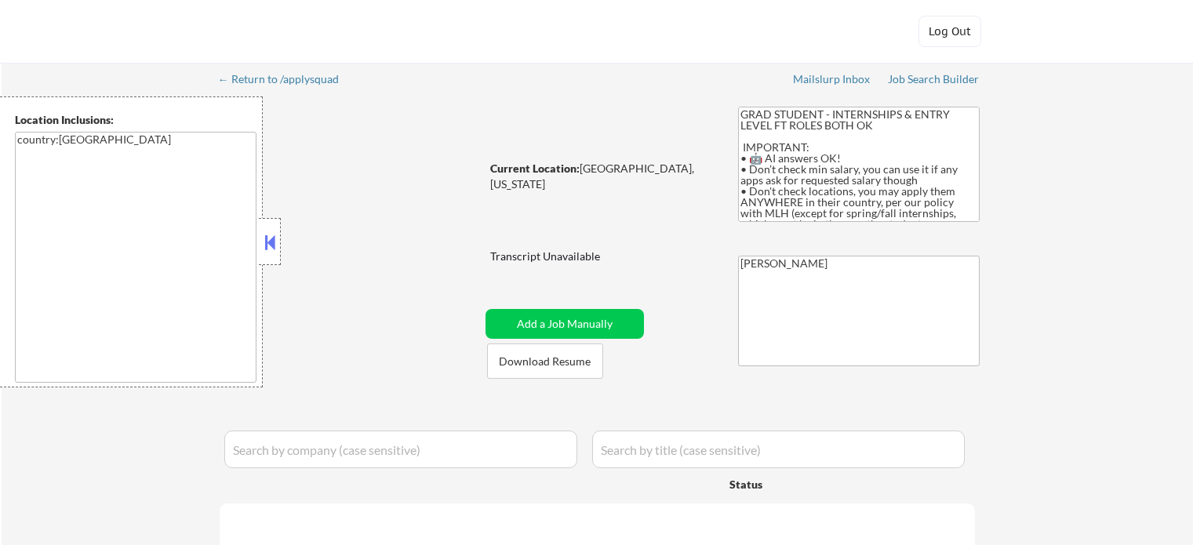
select select ""pending""
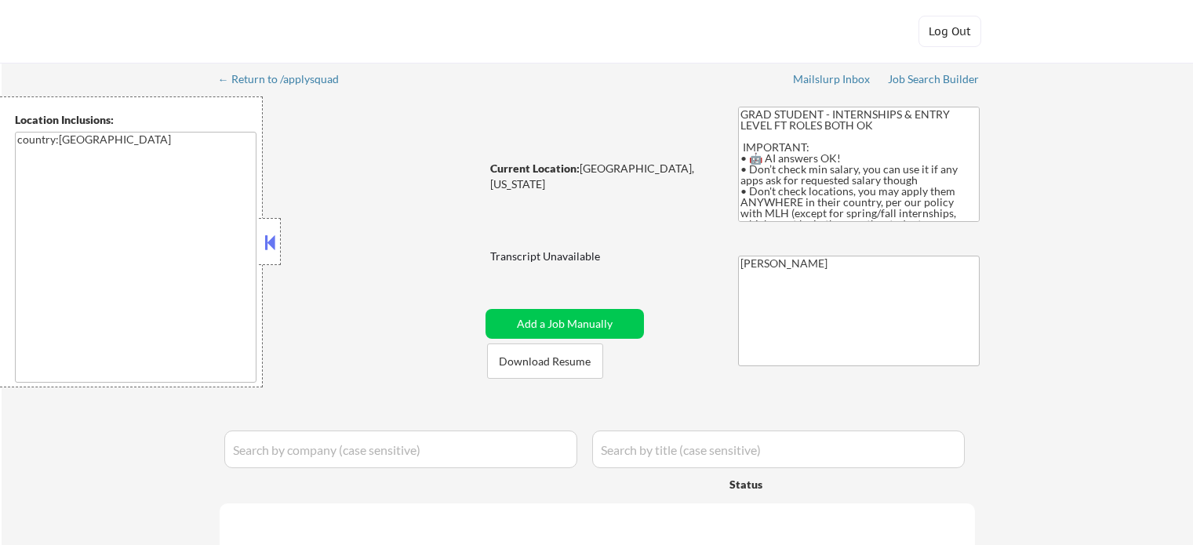
select select ""pending""
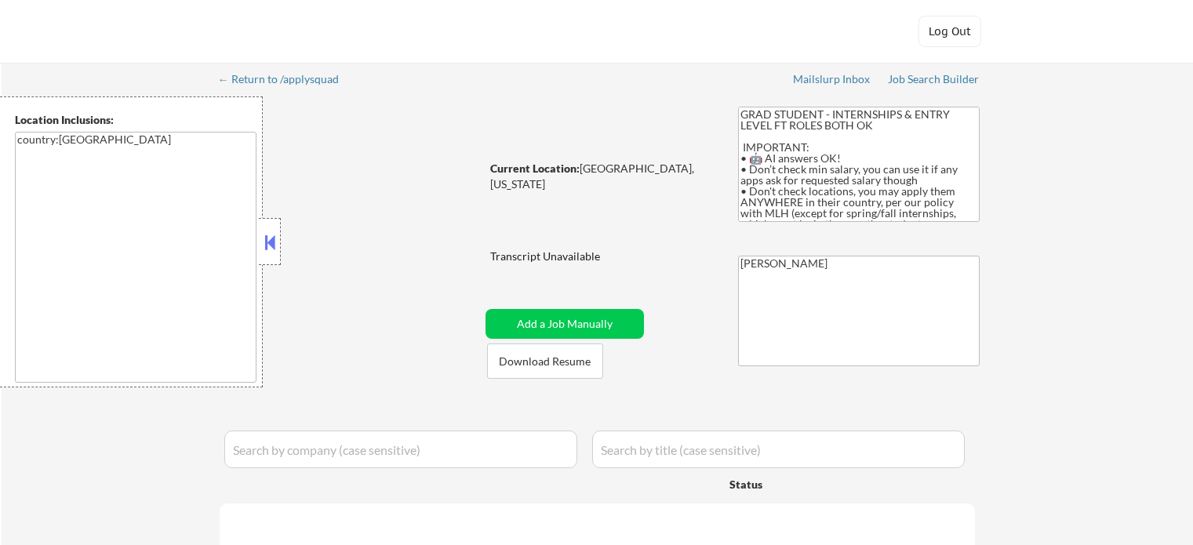
select select ""pending""
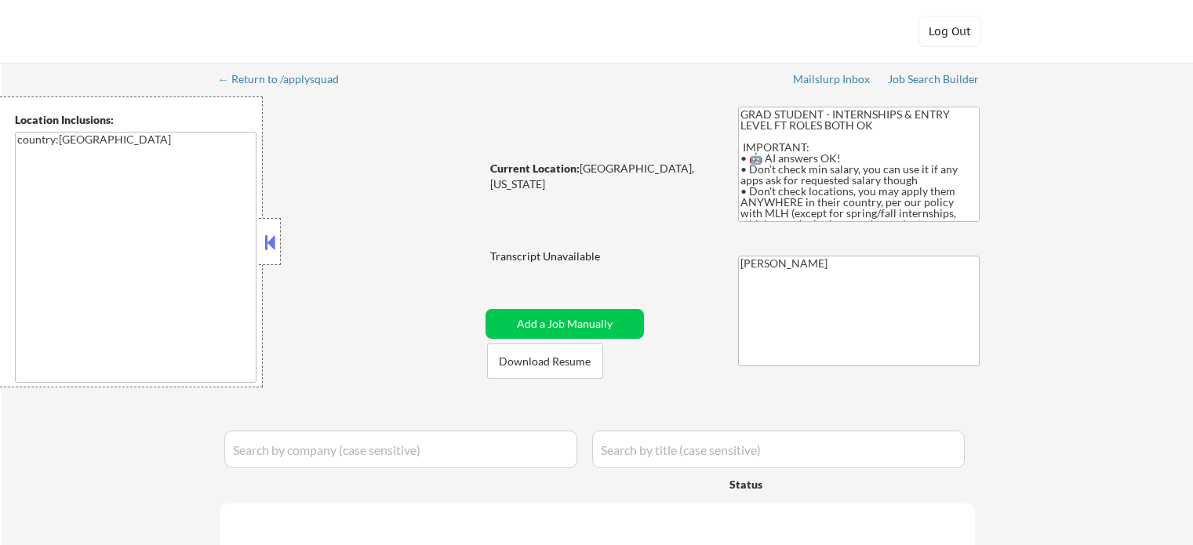
select select ""pending""
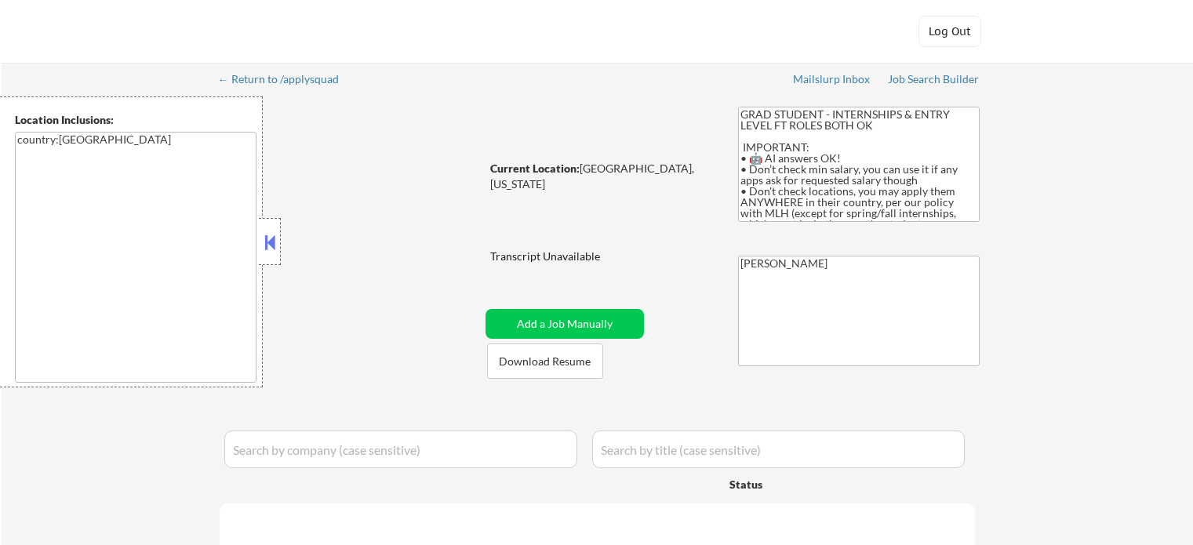
select select ""pending""
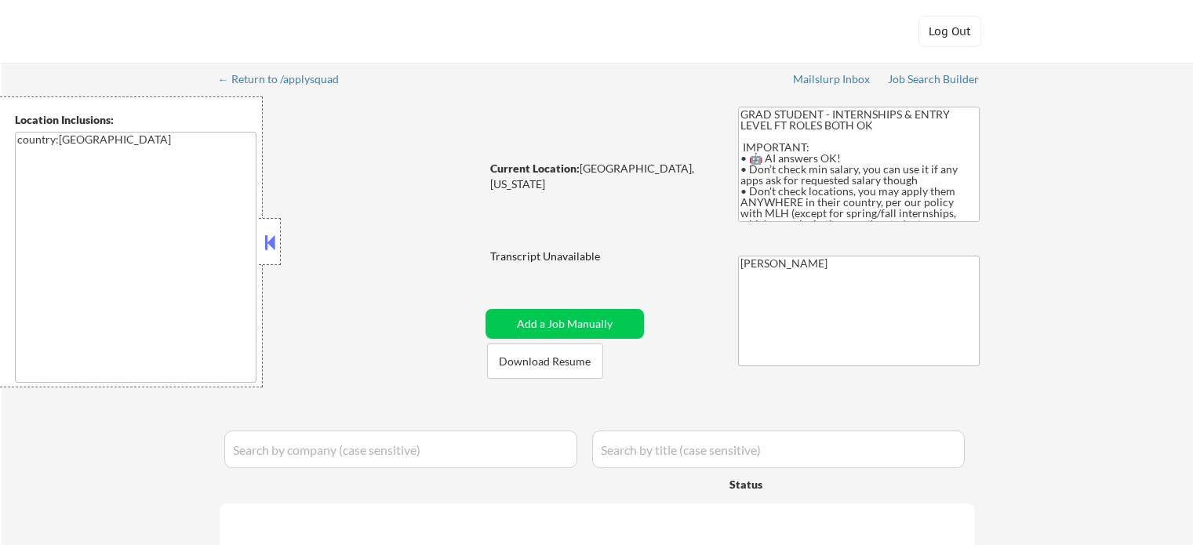
select select ""pending""
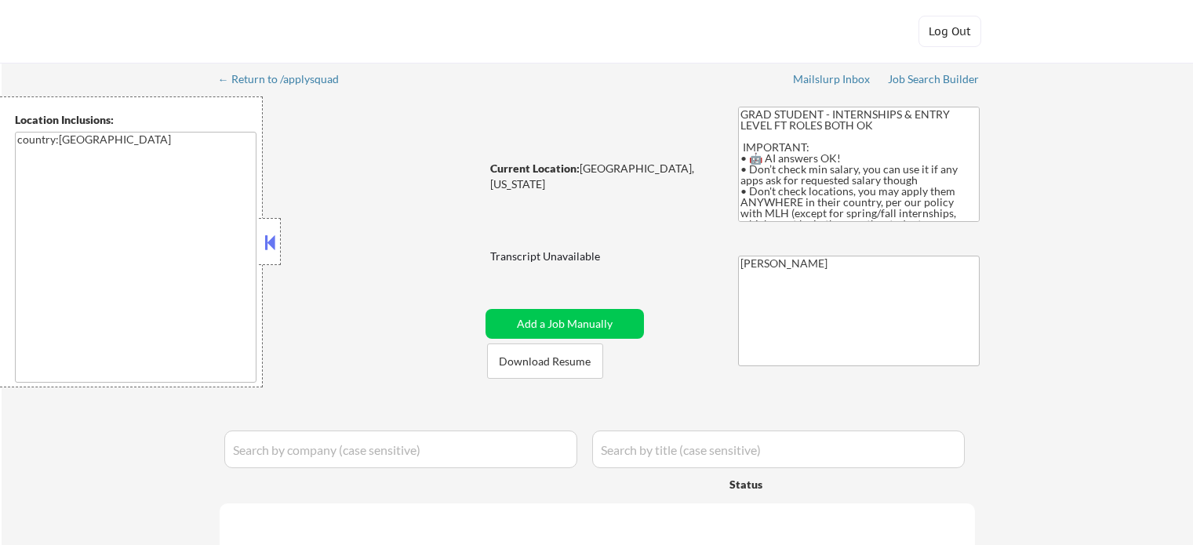
select select ""pending""
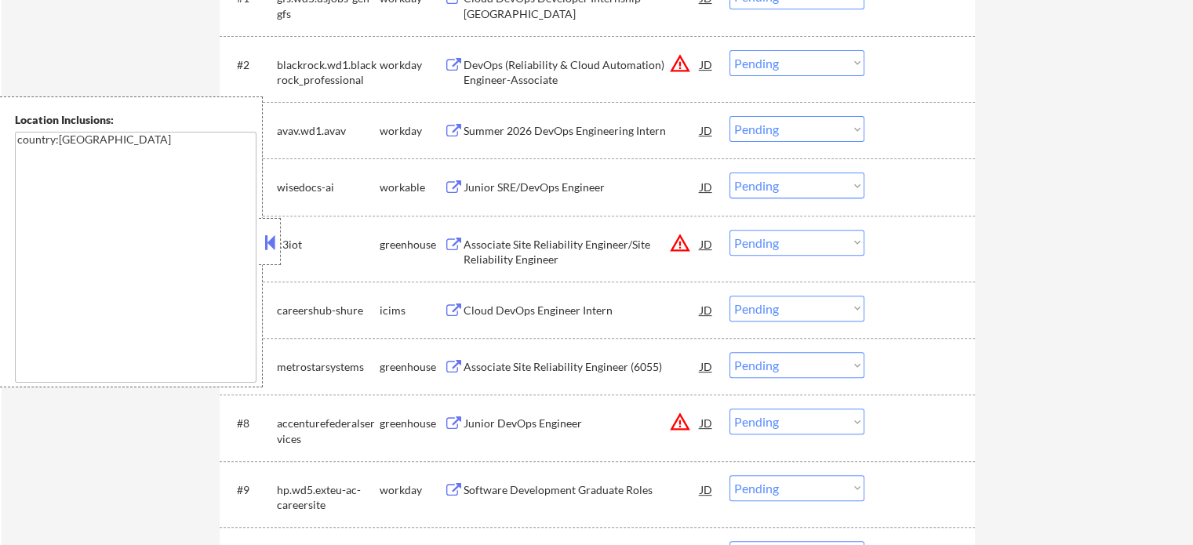
scroll to position [549, 0]
click at [535, 248] on div "Associate Site Reliability Engineer/Site Reliability Engineer" at bounding box center [582, 250] width 237 height 31
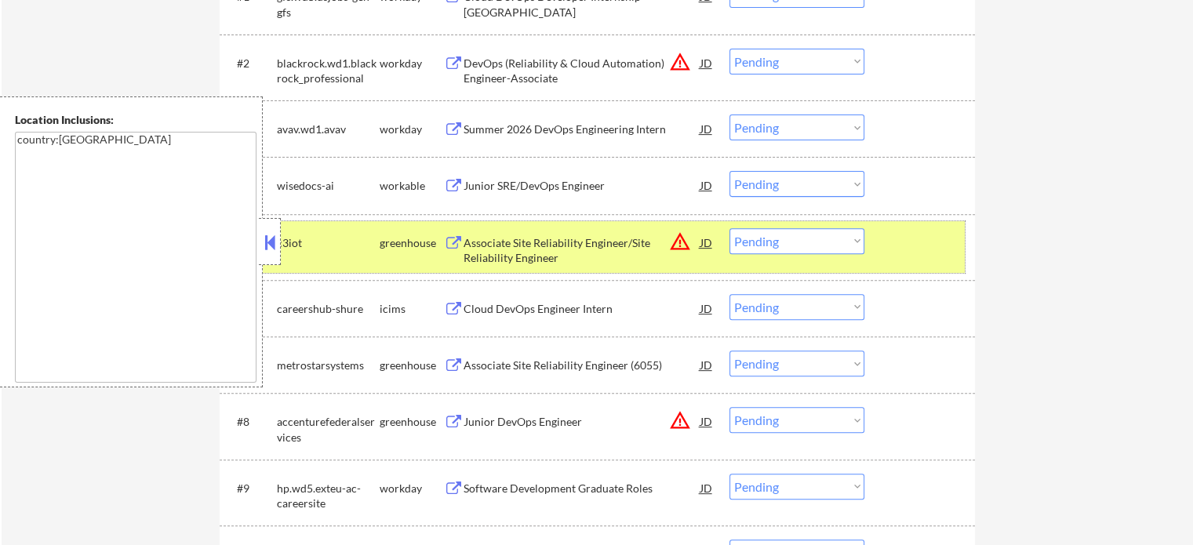
click at [898, 238] on div at bounding box center [921, 242] width 69 height 28
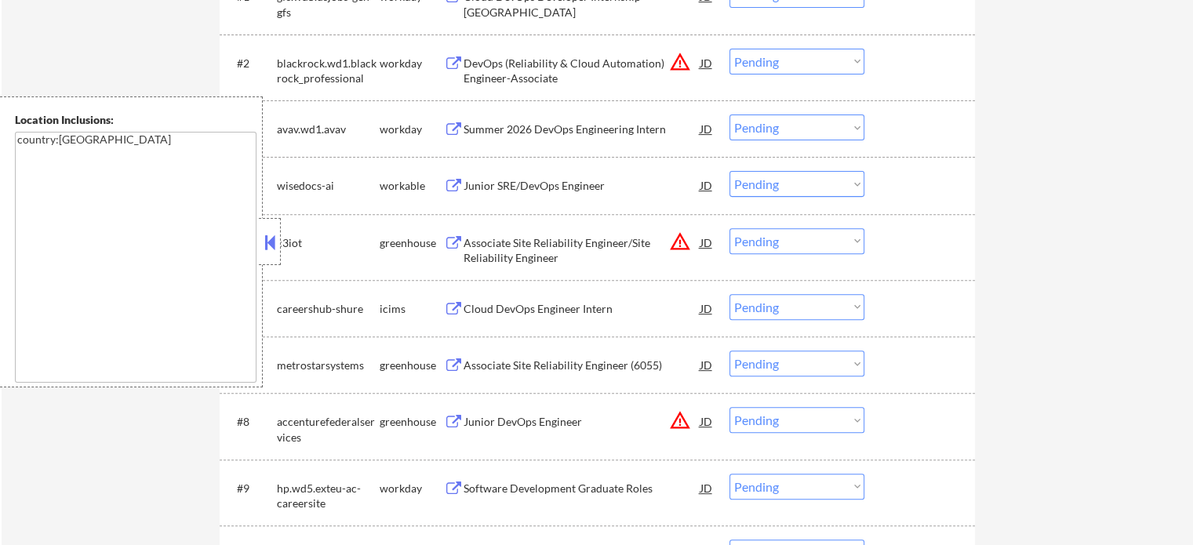
click at [556, 366] on div "Associate Site Reliability Engineer (6055)" at bounding box center [582, 366] width 237 height 16
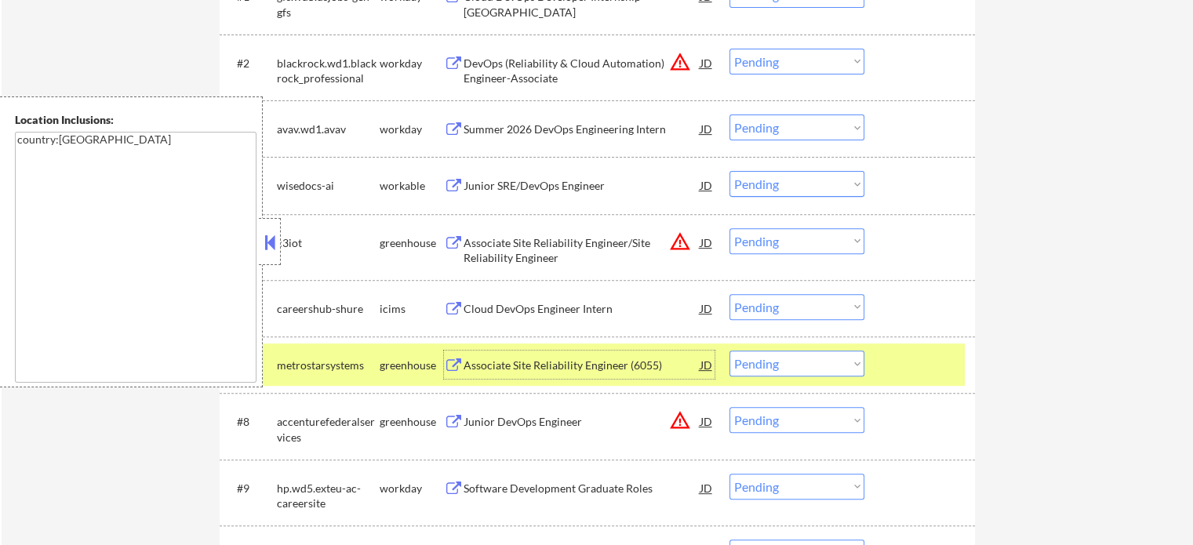
click at [903, 353] on div at bounding box center [921, 365] width 69 height 28
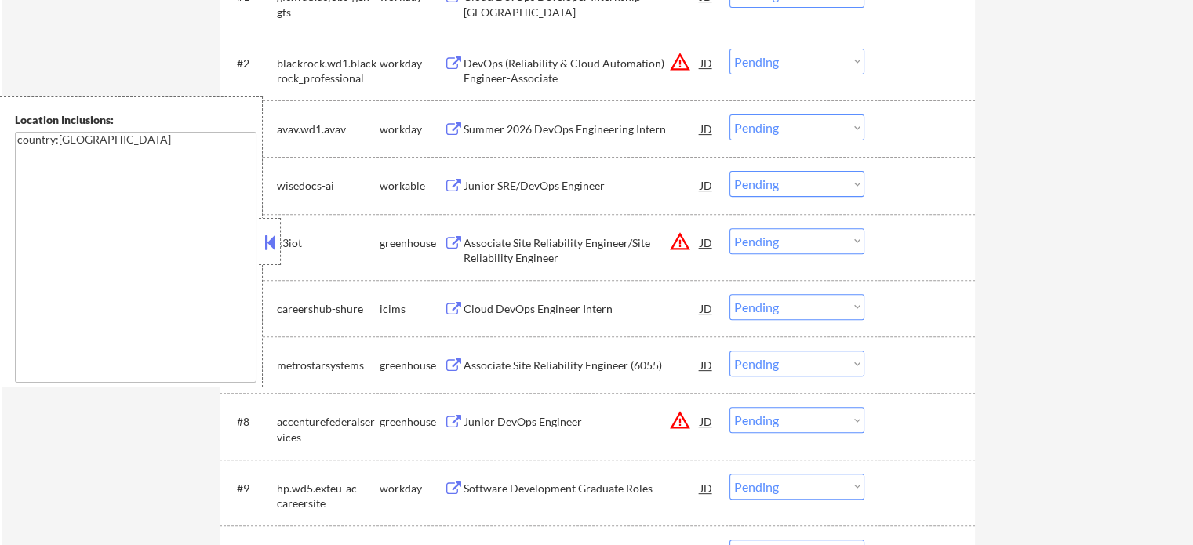
click at [517, 423] on div "Junior DevOps Engineer" at bounding box center [582, 422] width 237 height 16
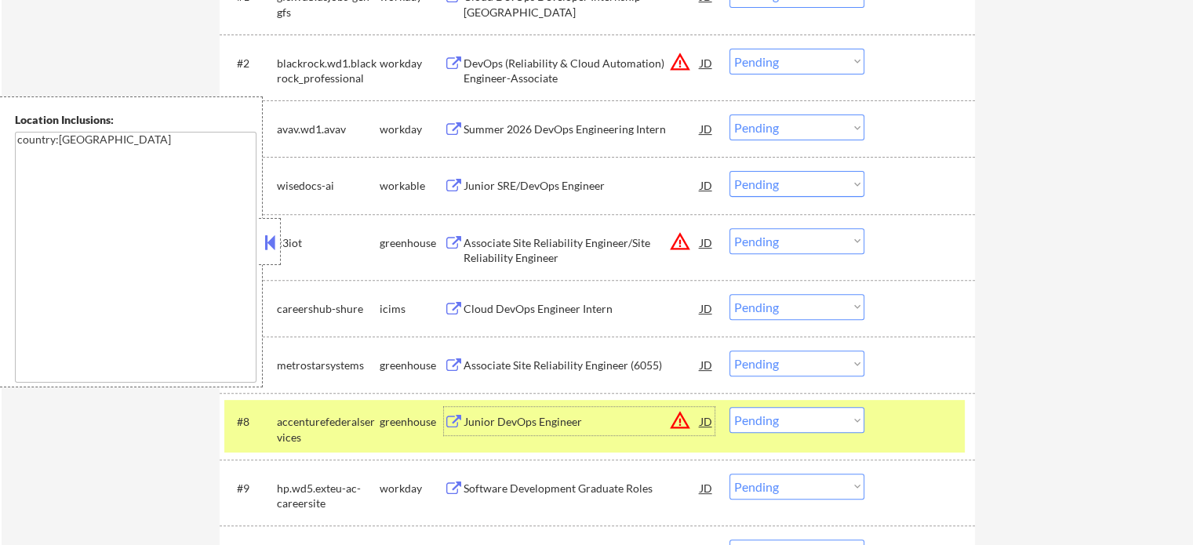
click at [914, 417] on div at bounding box center [921, 421] width 69 height 28
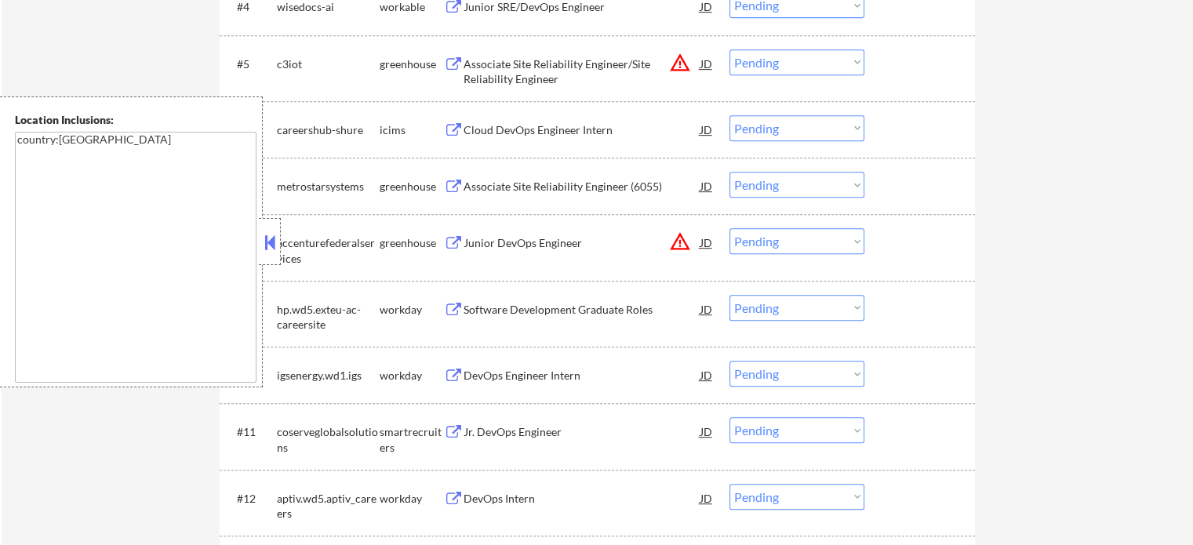
scroll to position [785, 0]
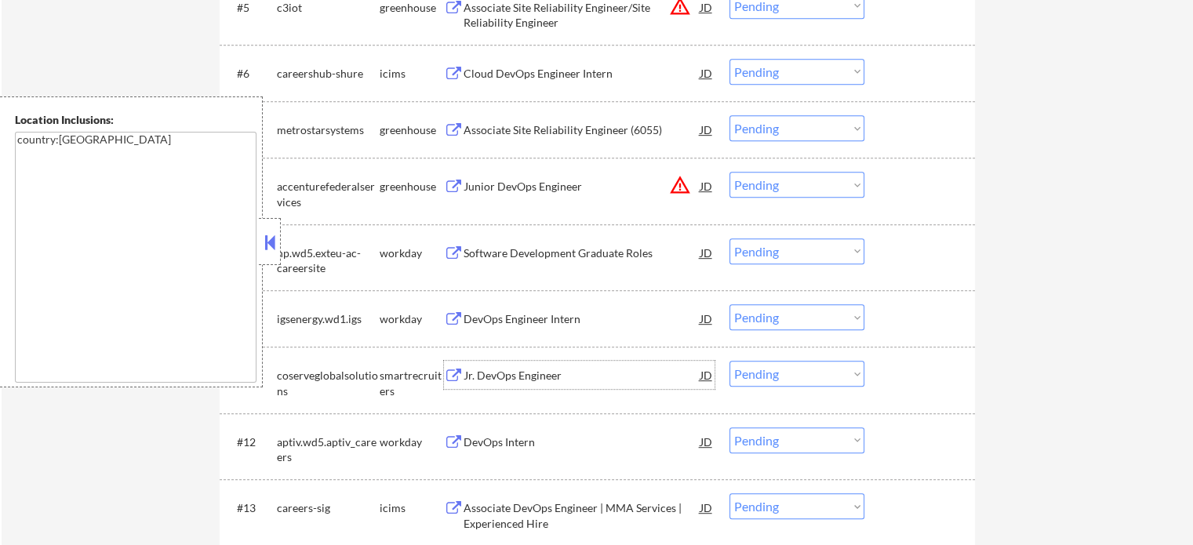
click at [501, 373] on div "Jr. DevOps Engineer" at bounding box center [582, 376] width 237 height 16
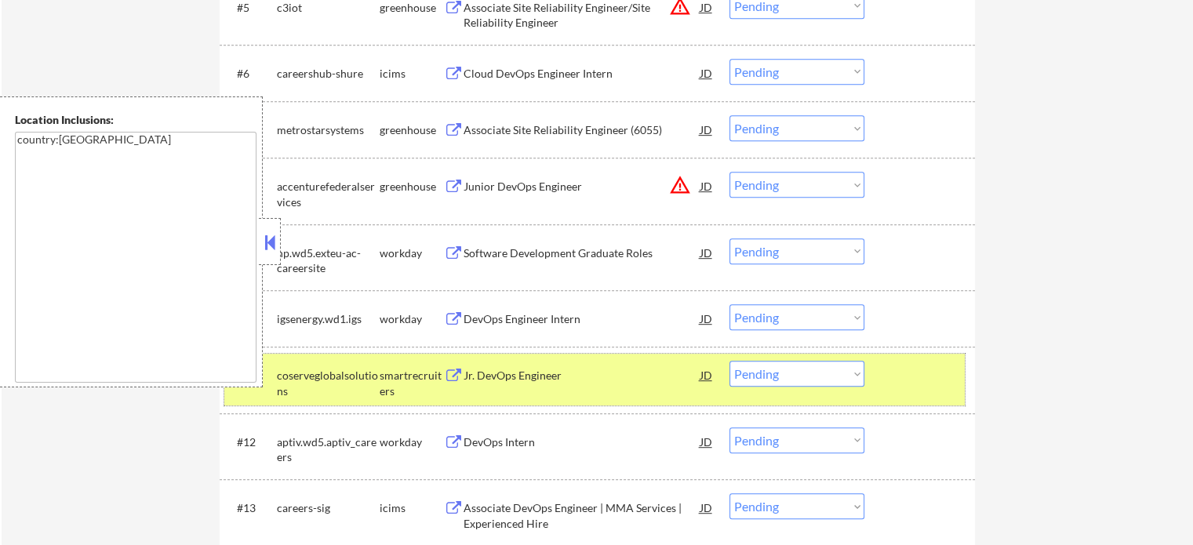
click at [884, 373] on div "#11 coserveglobalsolutions smartrecruiters Jr. DevOps Engineer JD Choose an opt…" at bounding box center [594, 380] width 741 height 52
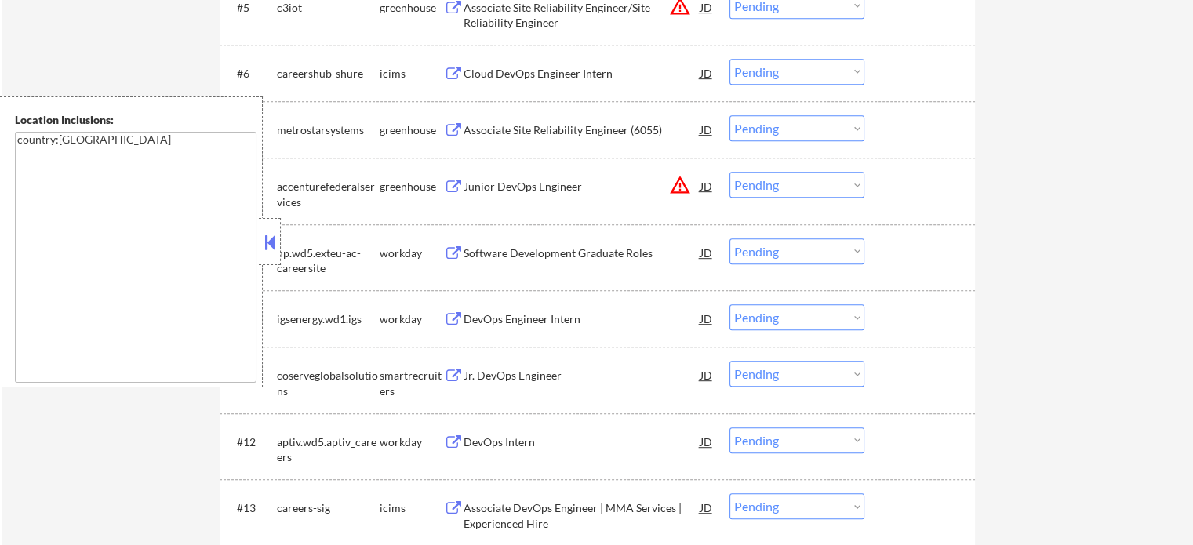
click at [552, 519] on div "Associate DevOps Engineer | MMA Services | Experienced Hire" at bounding box center [582, 516] width 237 height 31
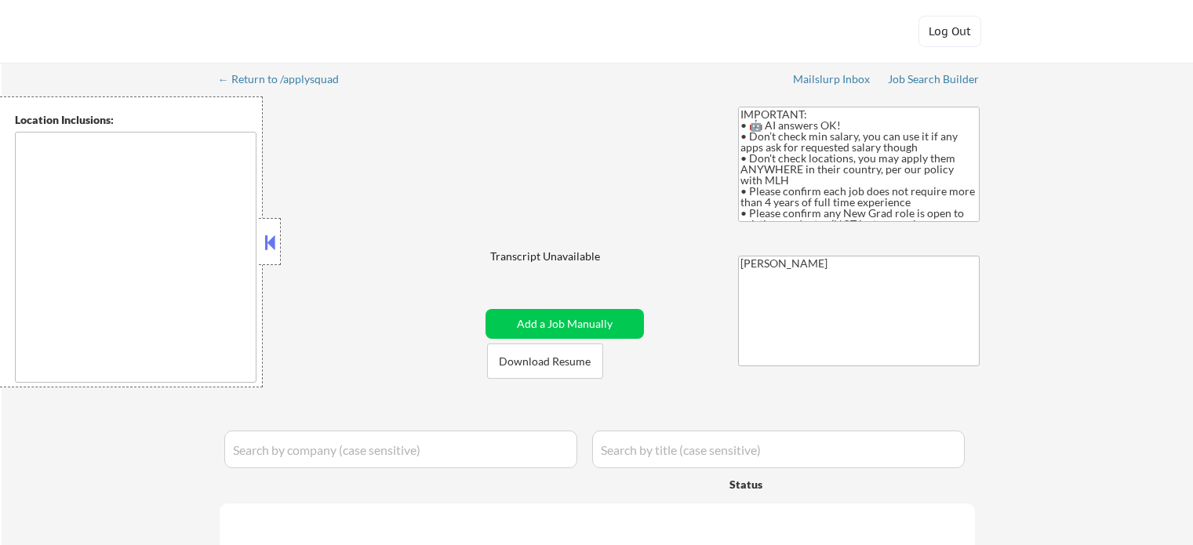
type textarea "country:[GEOGRAPHIC_DATA]"
select select ""pending""
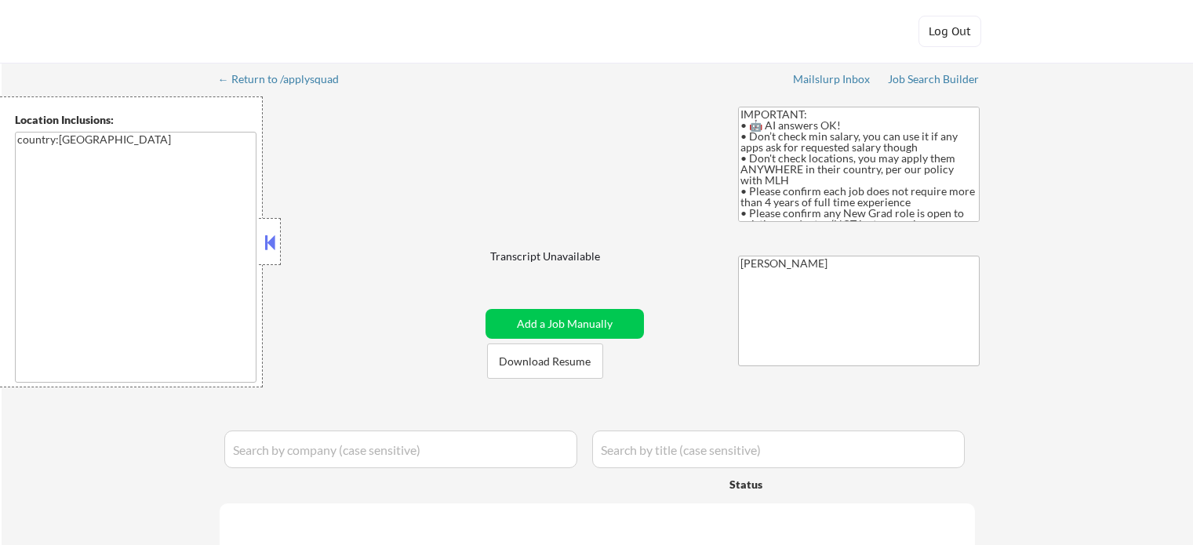
select select ""pending""
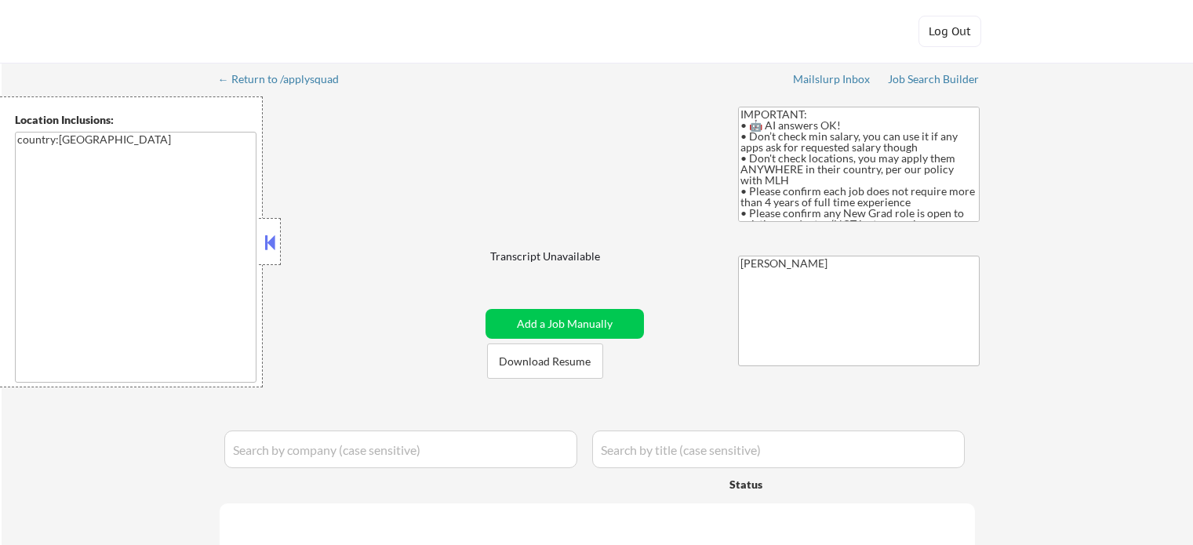
select select ""pending""
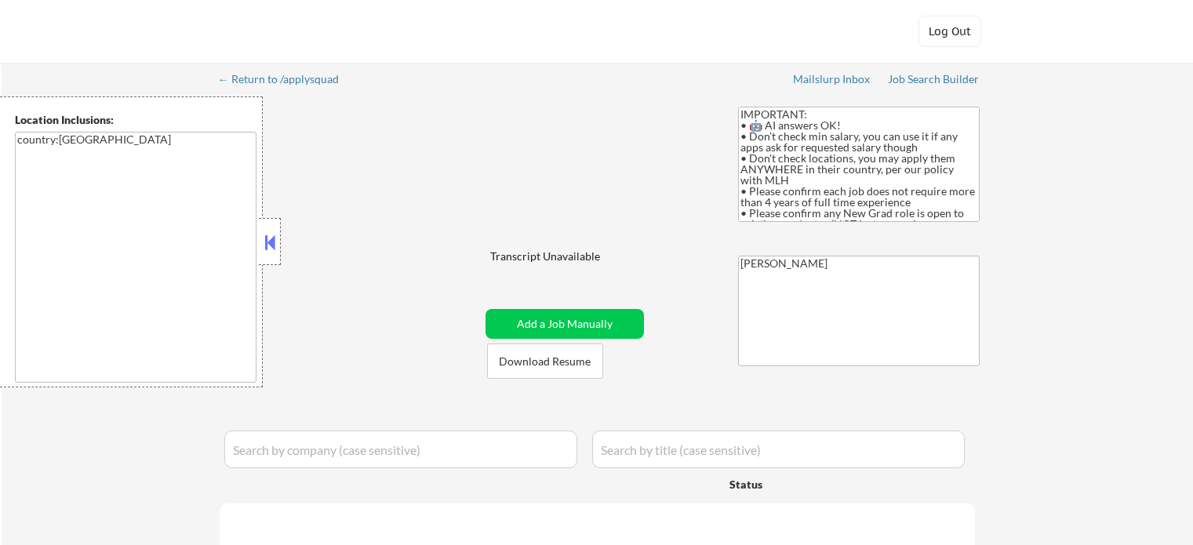
select select ""pending""
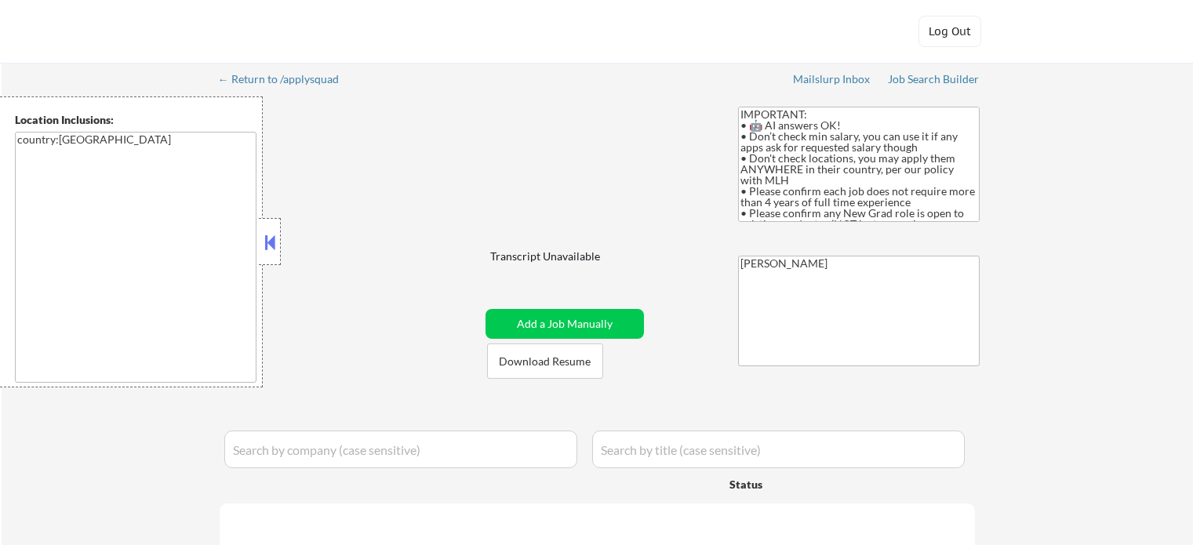
select select ""pending""
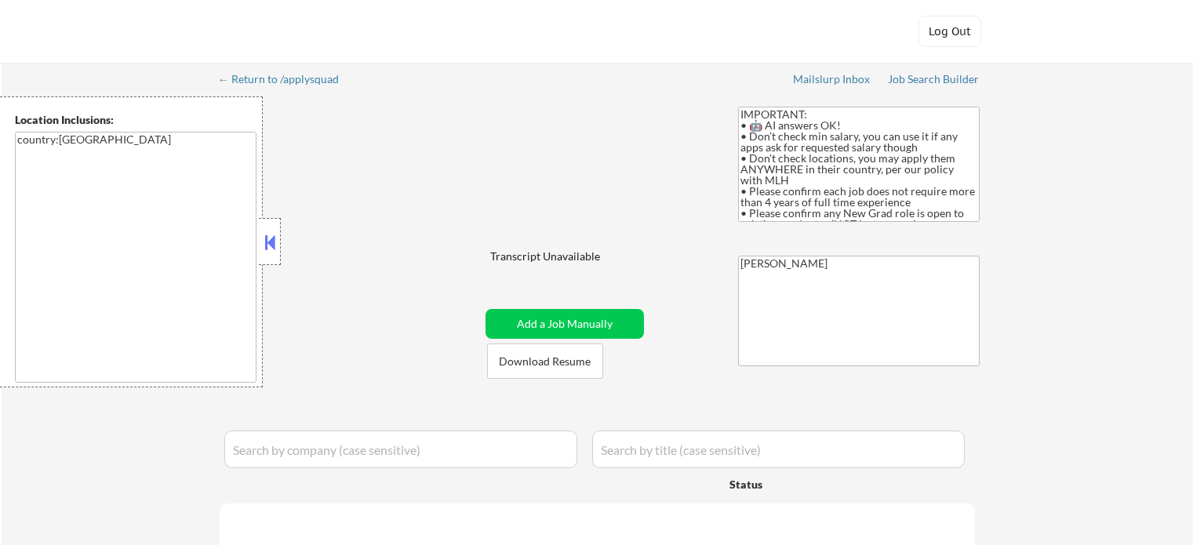
select select ""pending""
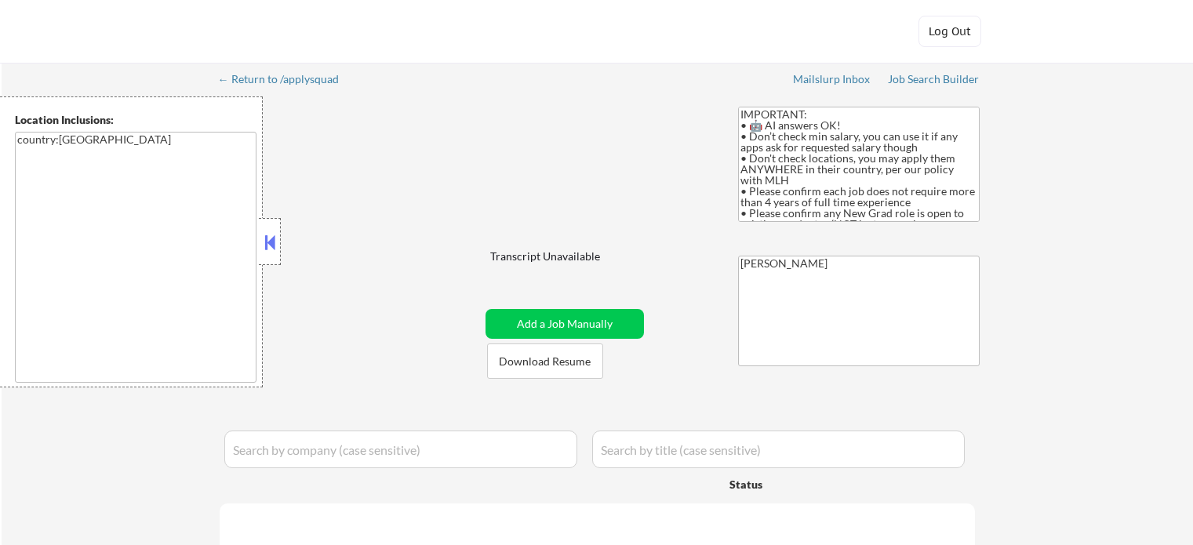
select select ""pending""
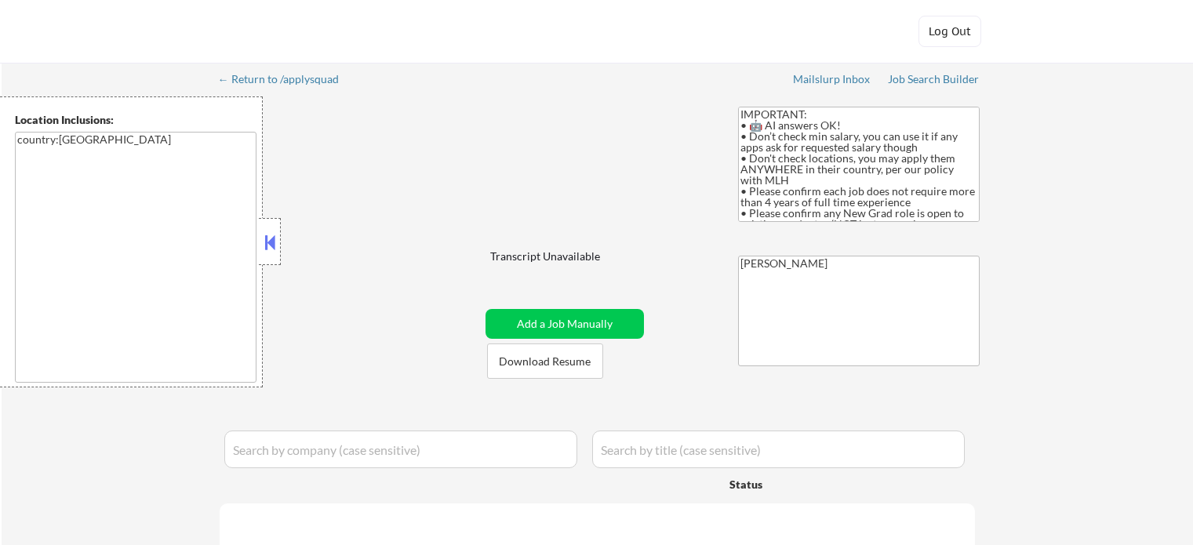
select select ""pending""
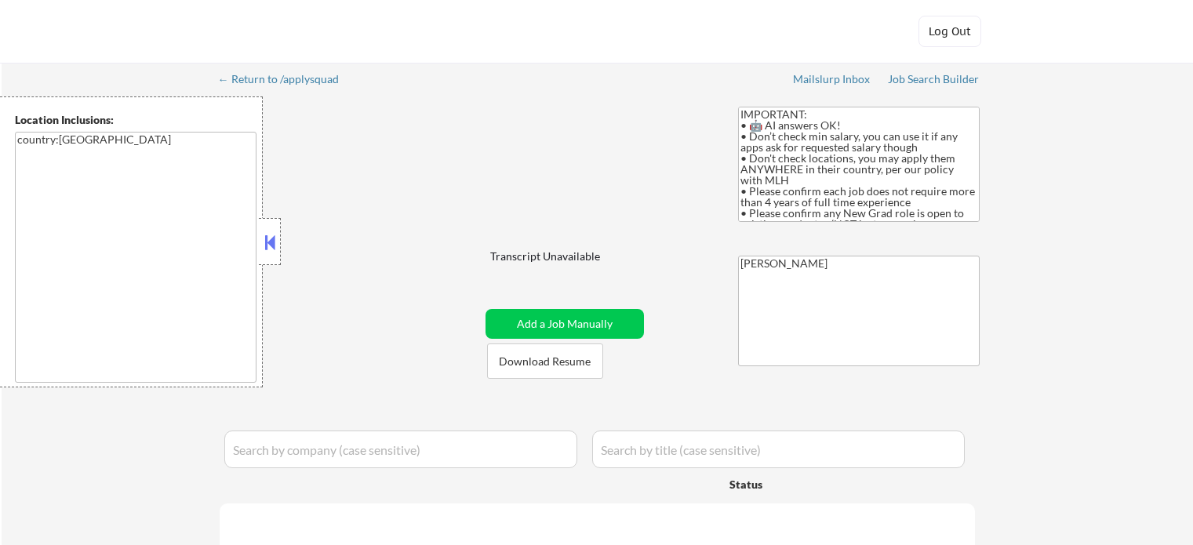
select select ""pending""
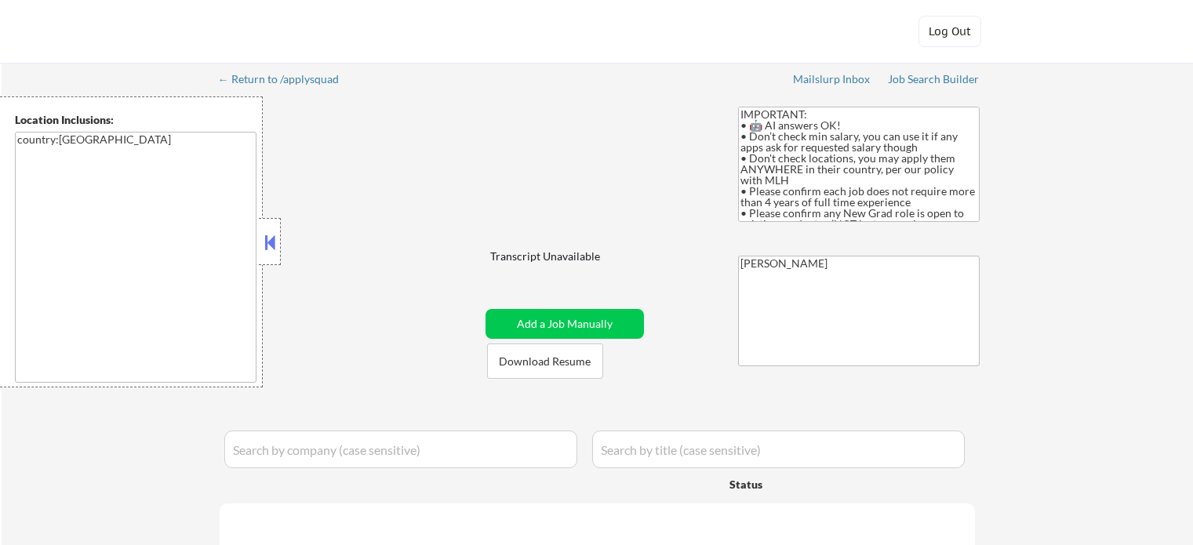
select select ""pending""
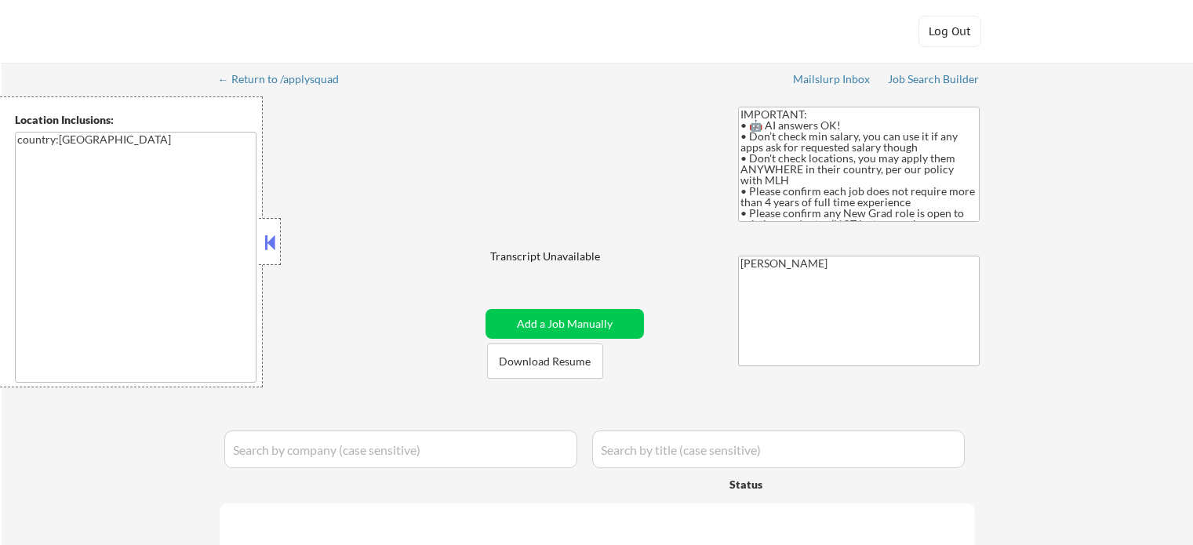
select select ""pending""
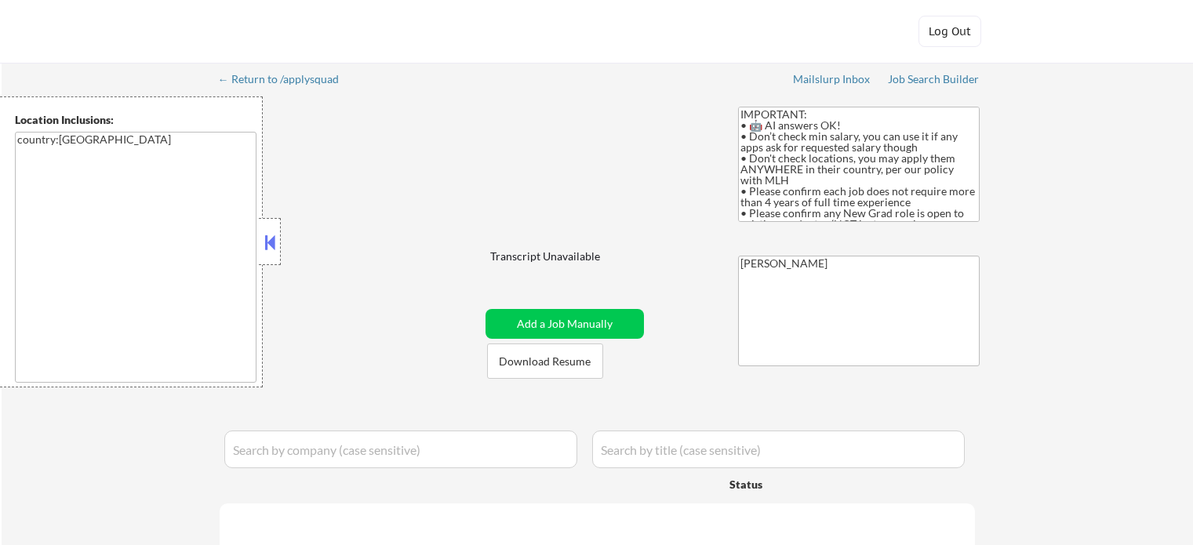
select select ""pending""
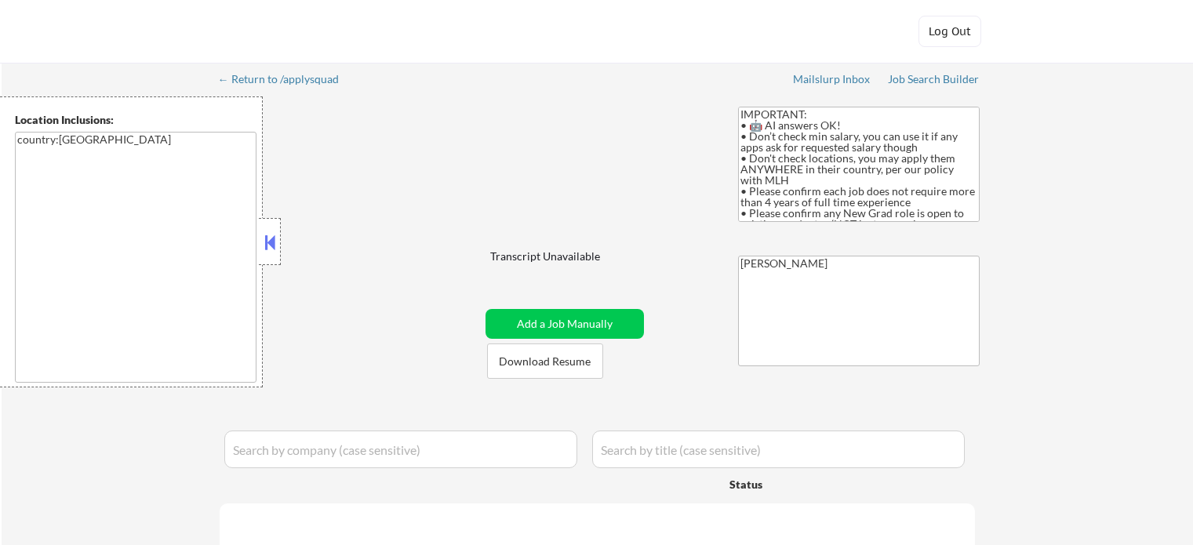
select select ""pending""
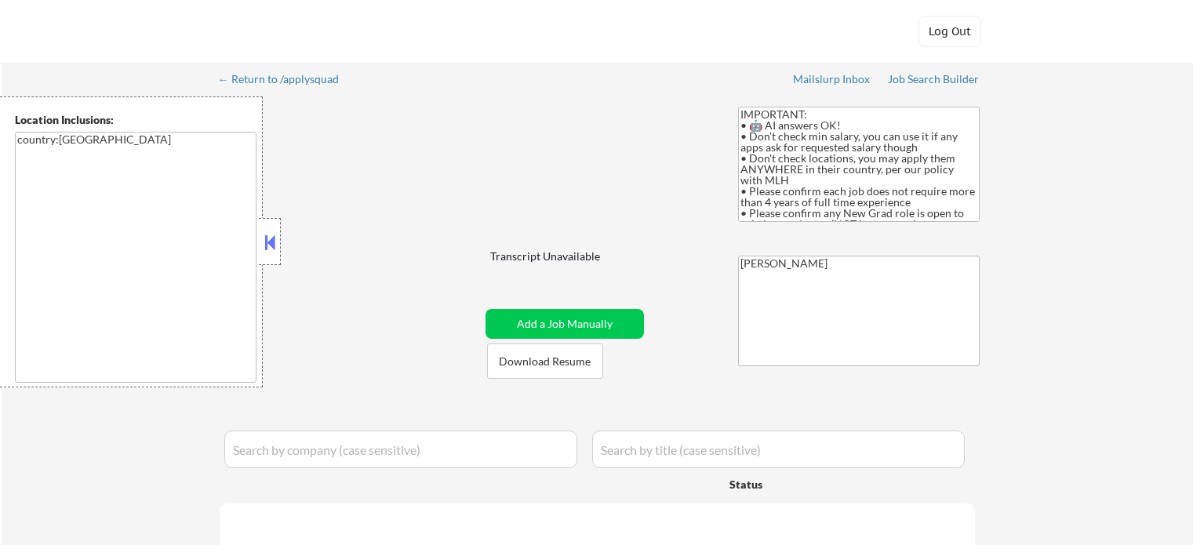
select select ""pending""
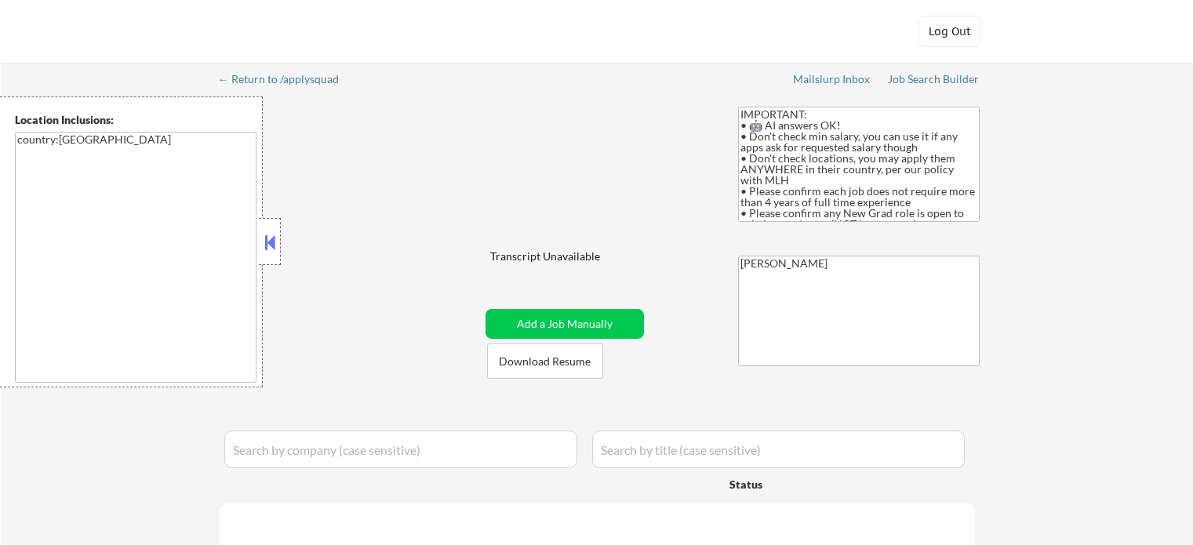
select select ""pending""
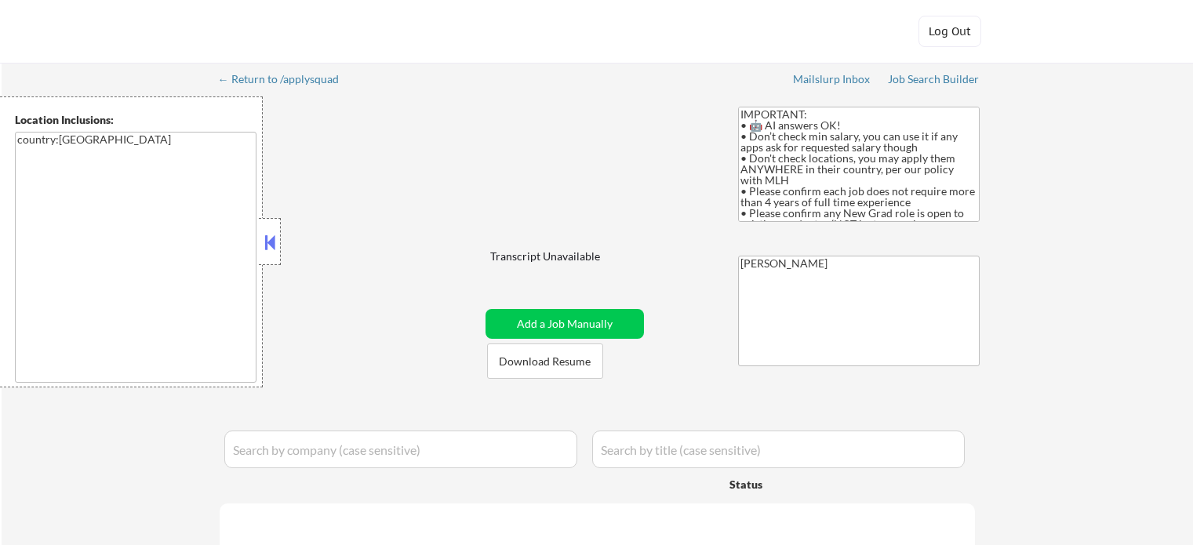
select select ""pending""
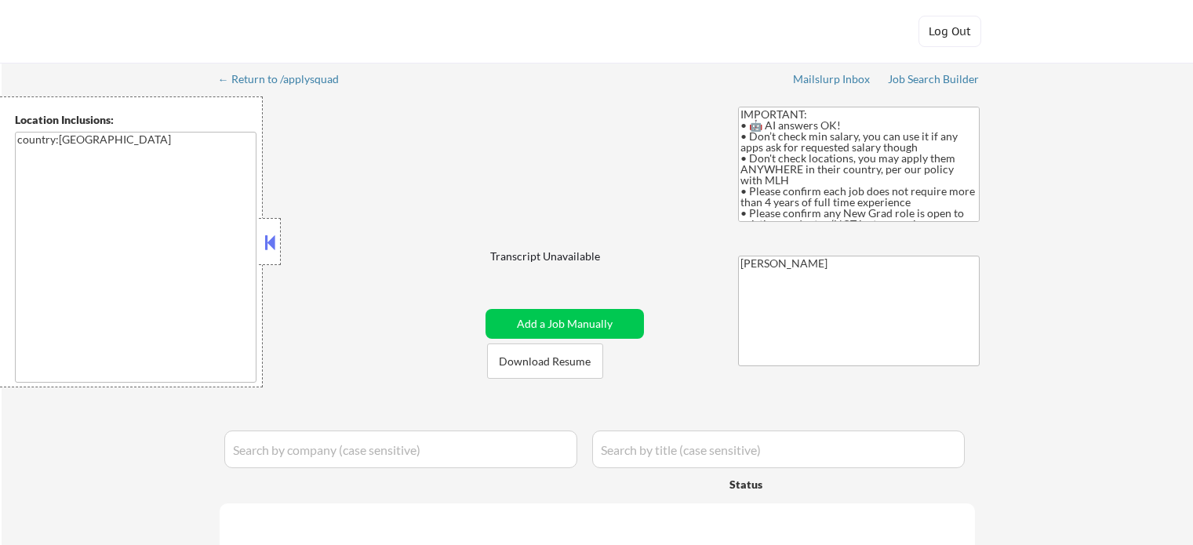
select select ""pending""
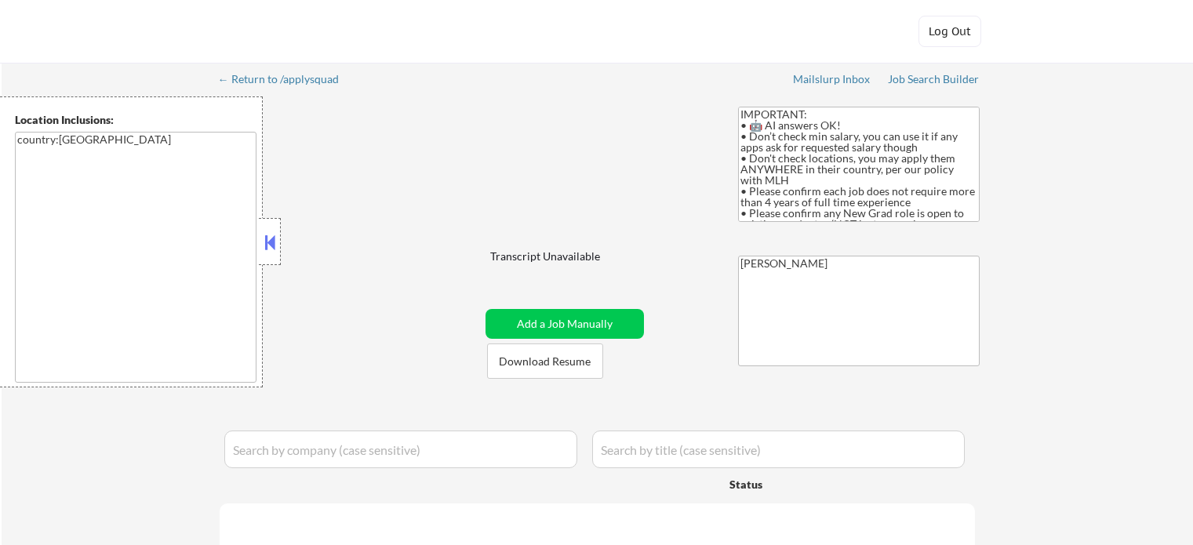
select select ""pending""
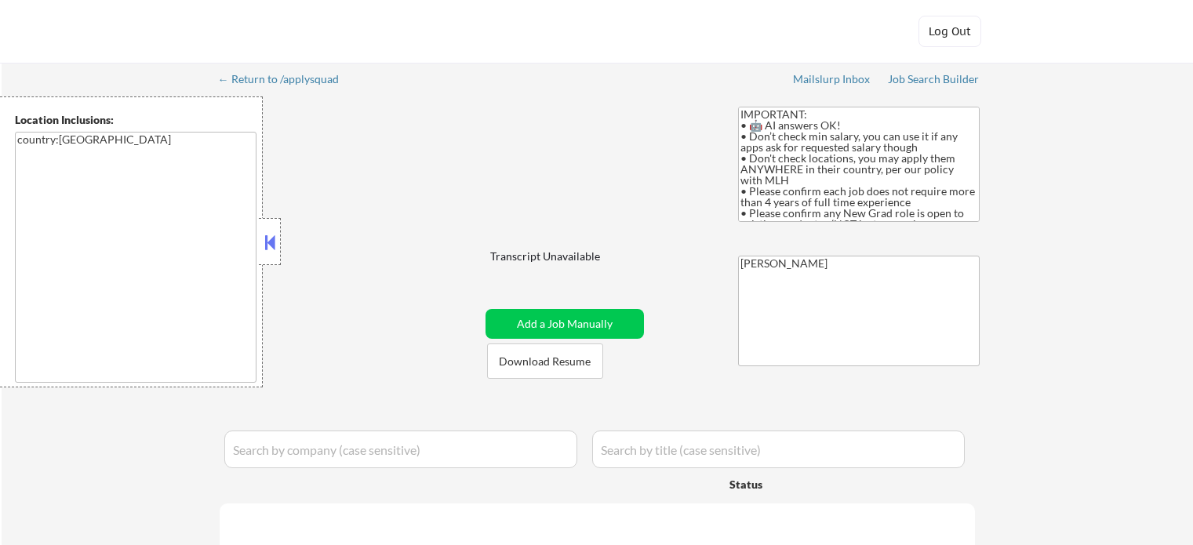
select select ""pending""
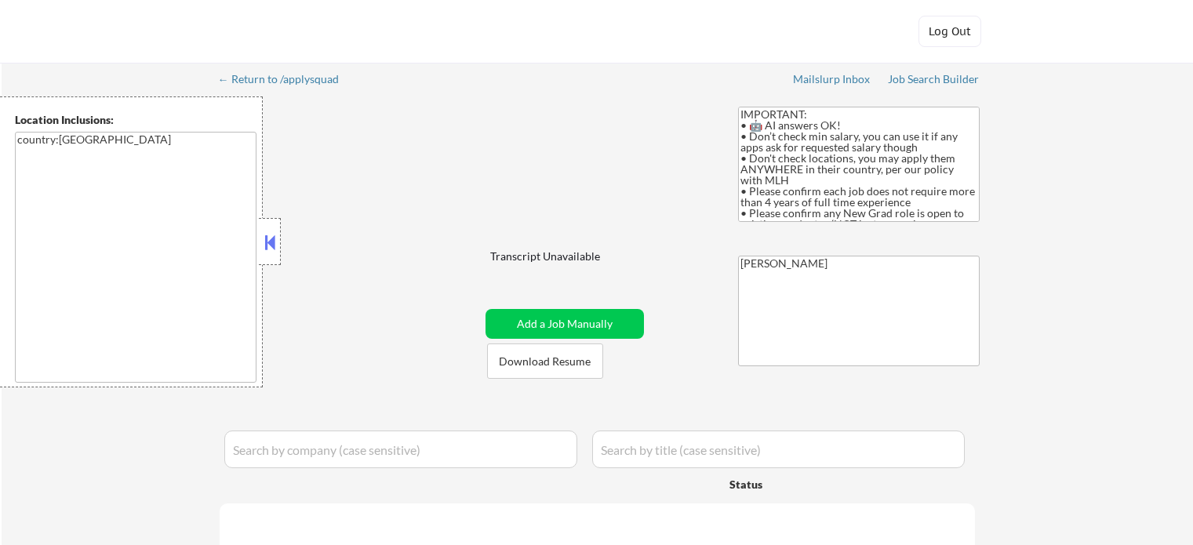
select select ""pending""
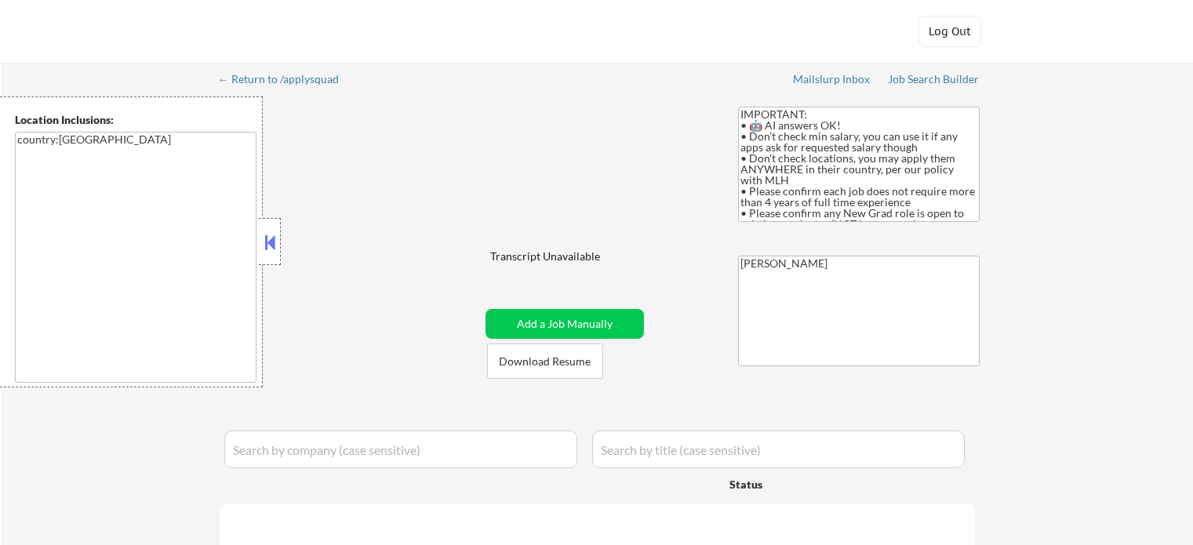
select select ""pending""
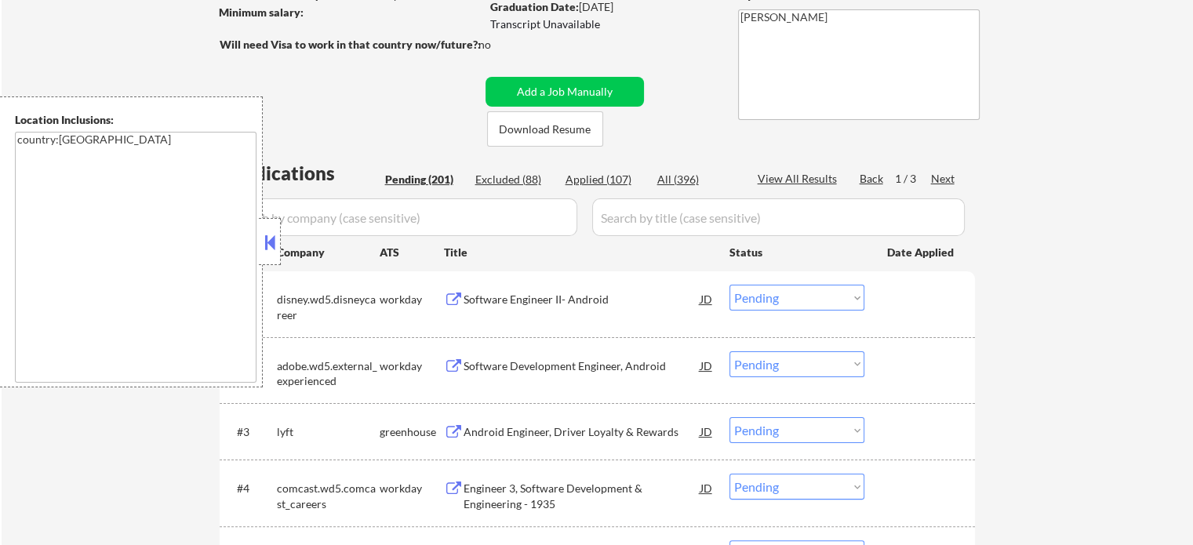
scroll to position [392, 0]
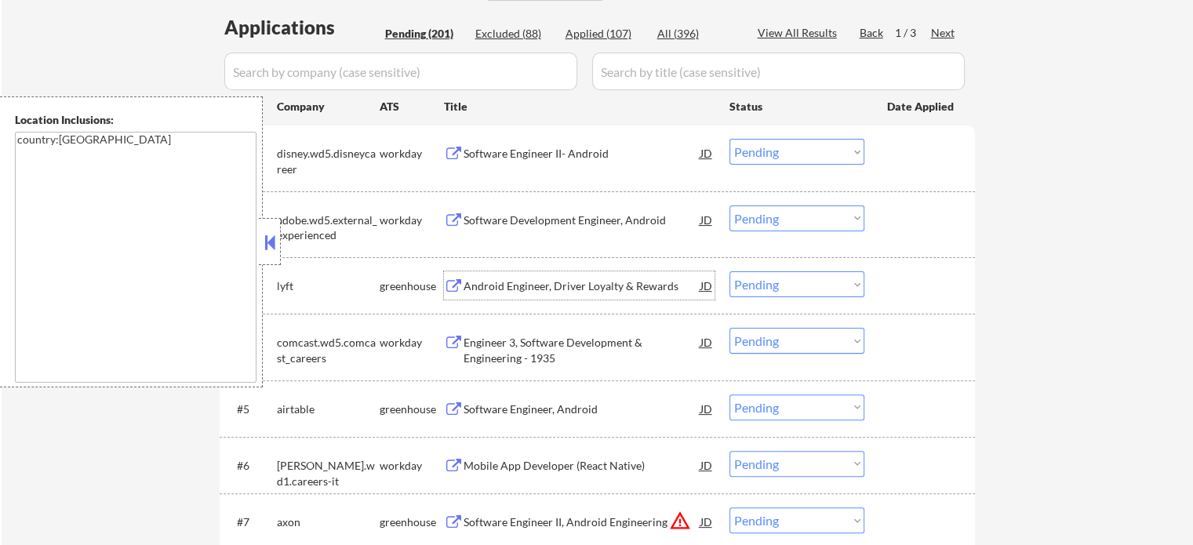
click at [527, 288] on div "Android Engineer, Driver Loyalty & Rewards" at bounding box center [582, 287] width 237 height 16
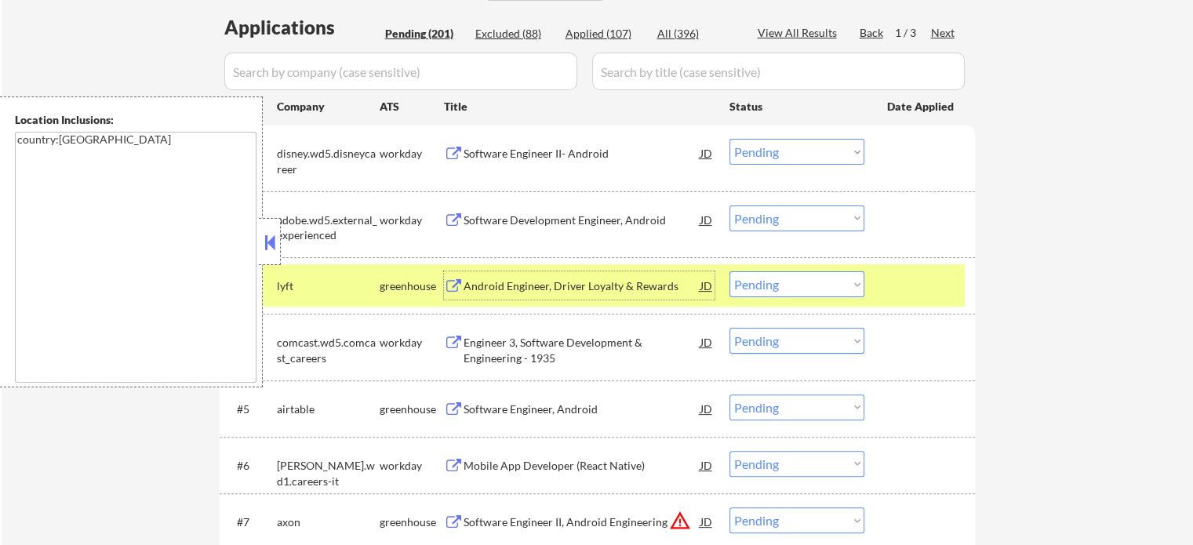
click at [918, 289] on div at bounding box center [921, 285] width 69 height 28
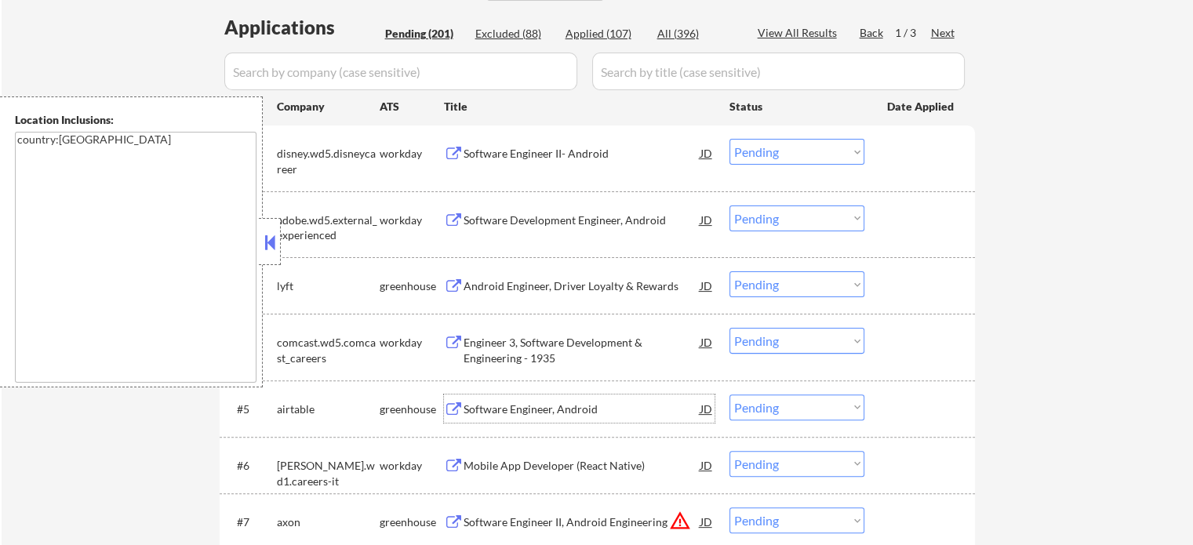
click at [545, 407] on div "Software Engineer, Android" at bounding box center [582, 410] width 237 height 16
